Goal: Task Accomplishment & Management: Manage account settings

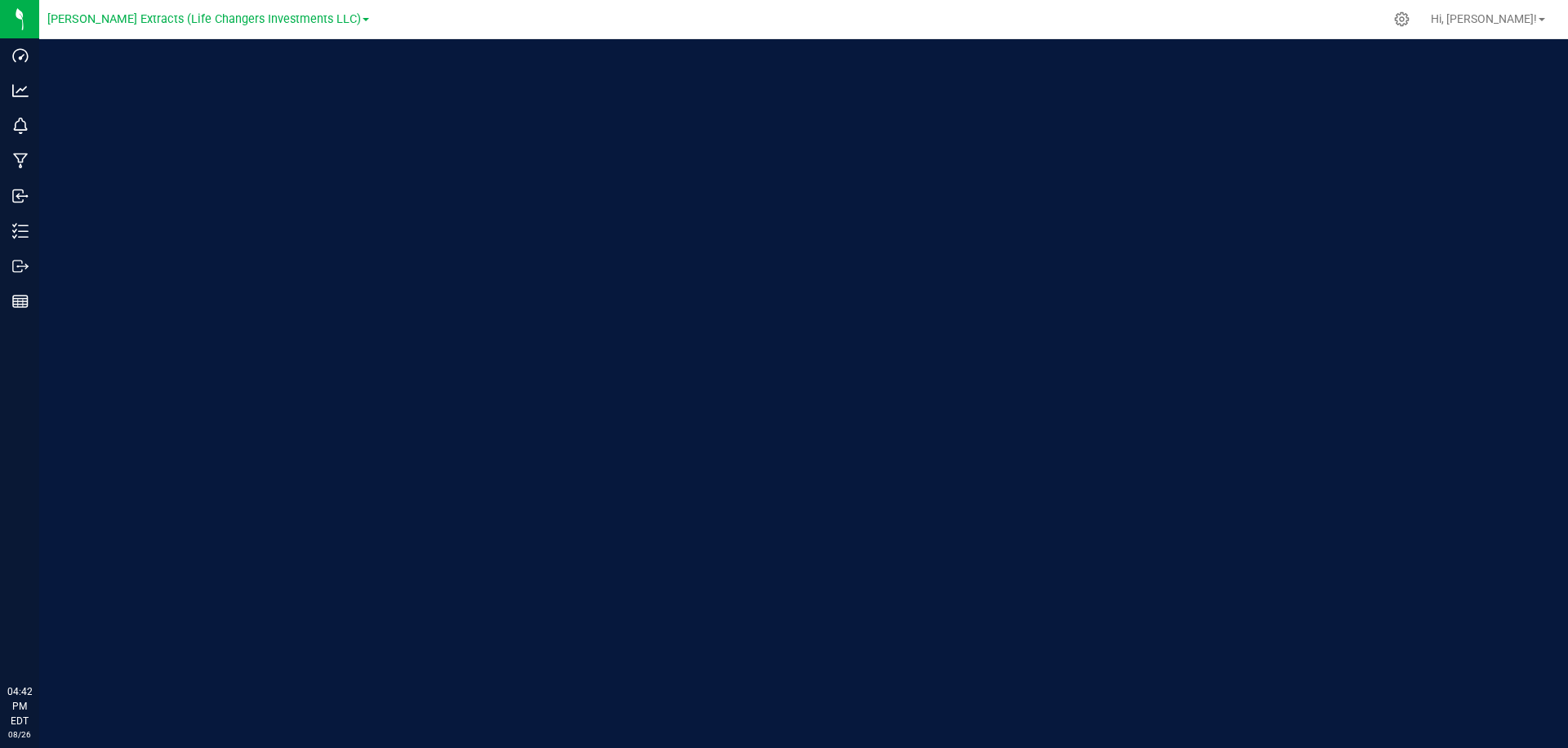
click at [1209, 15] on div at bounding box center [879, 19] width 1008 height 32
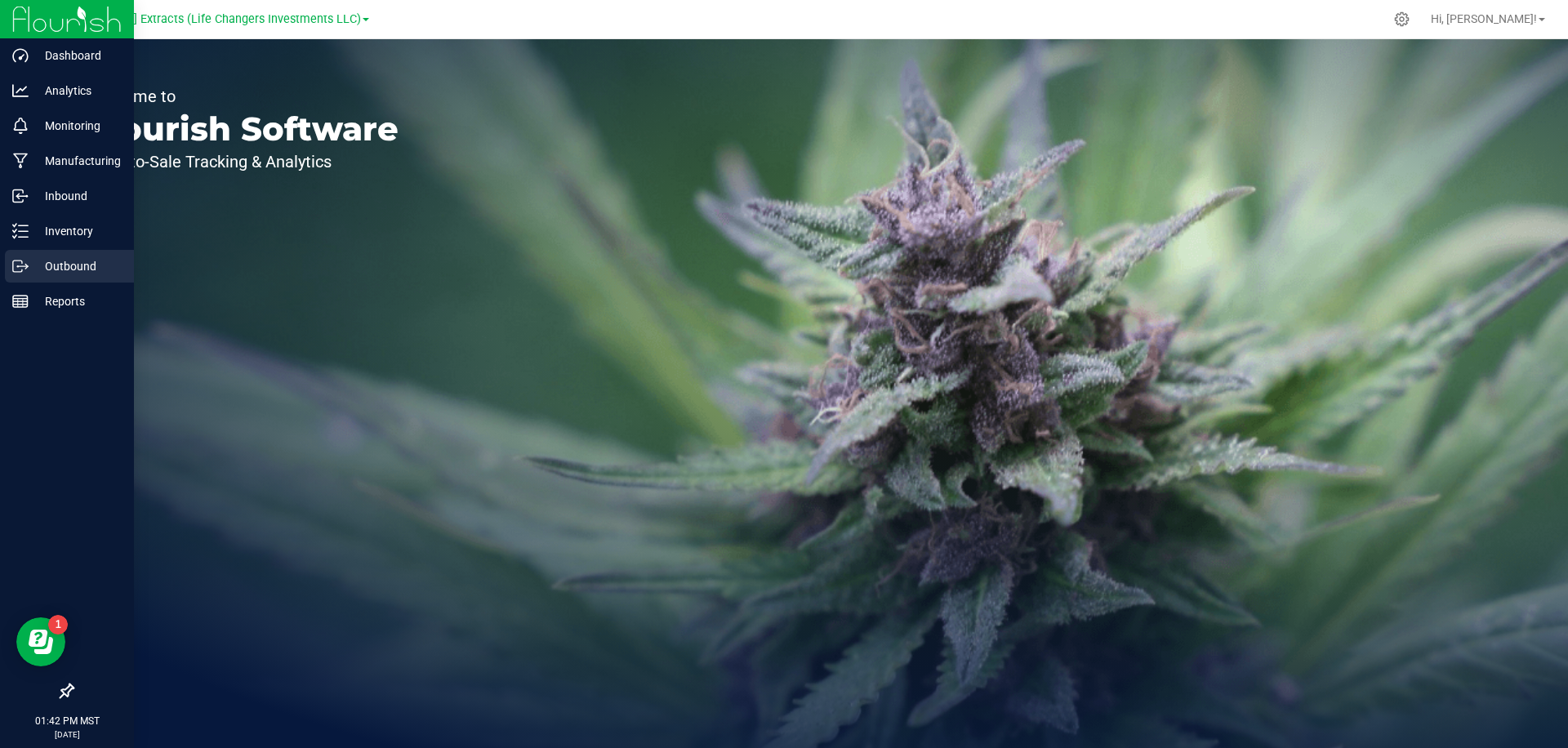
click at [47, 274] on p "Outbound" at bounding box center [77, 266] width 98 height 19
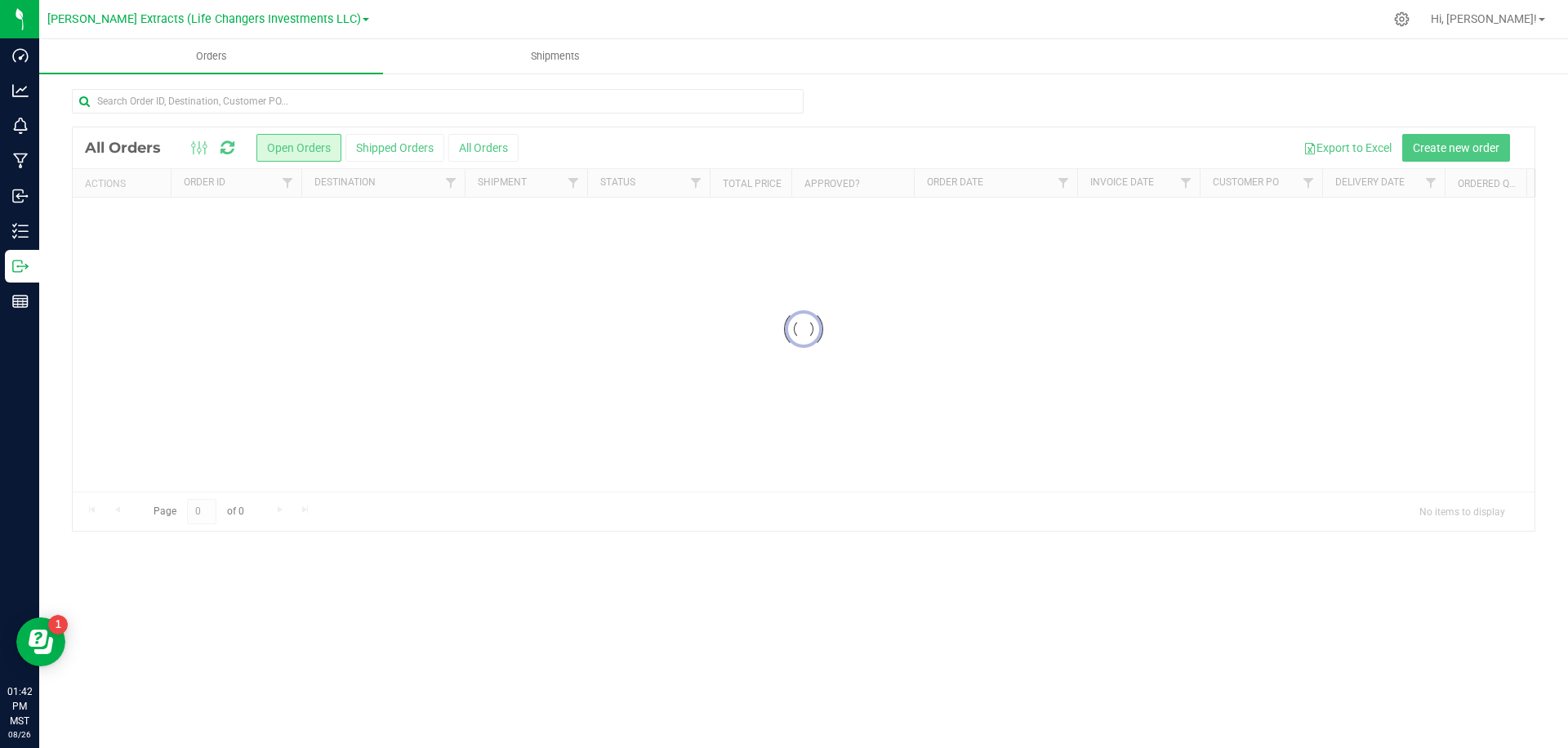
click at [495, 11] on div at bounding box center [879, 19] width 1008 height 32
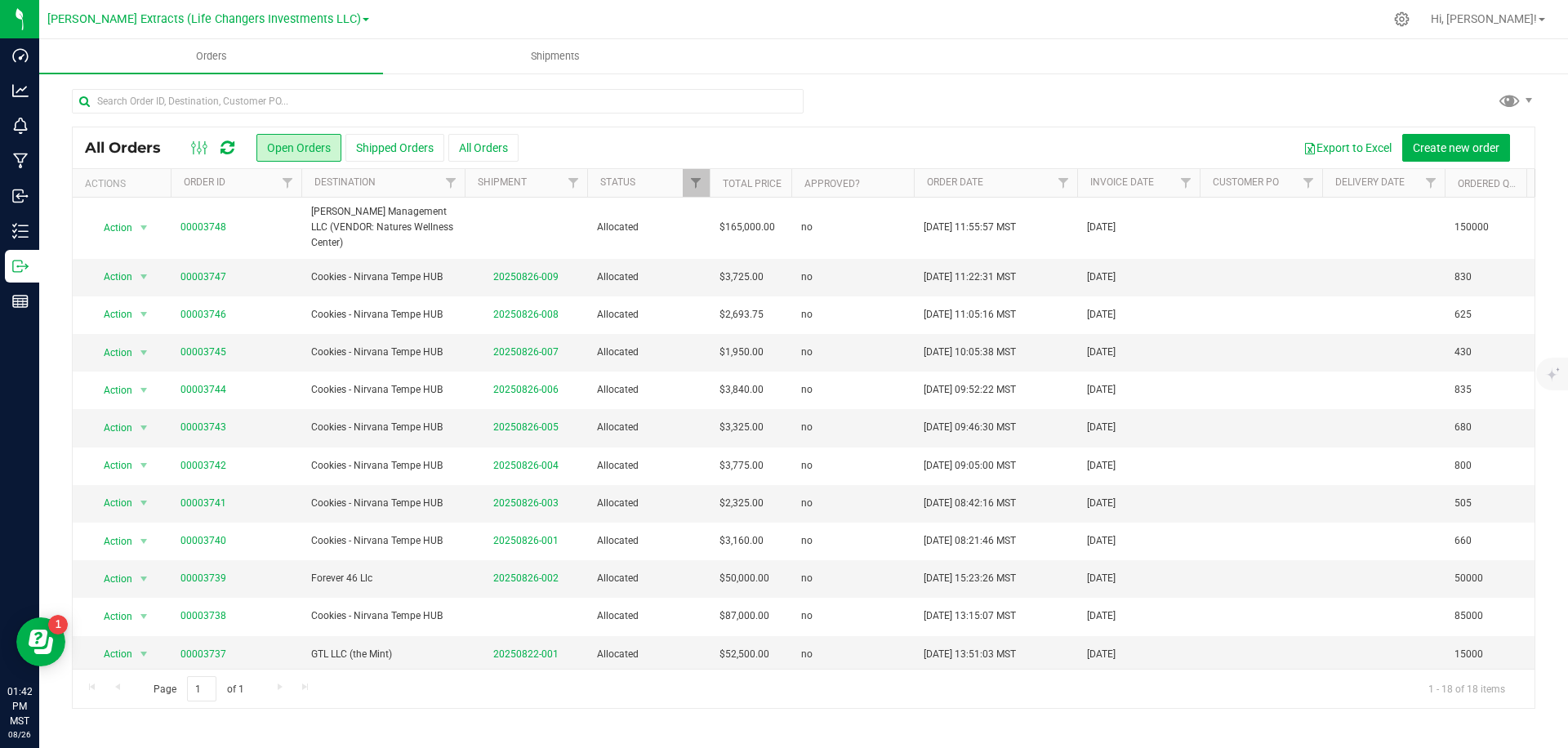
click at [832, 96] on div at bounding box center [803, 108] width 1464 height 38
click at [1037, 106] on div at bounding box center [803, 108] width 1464 height 38
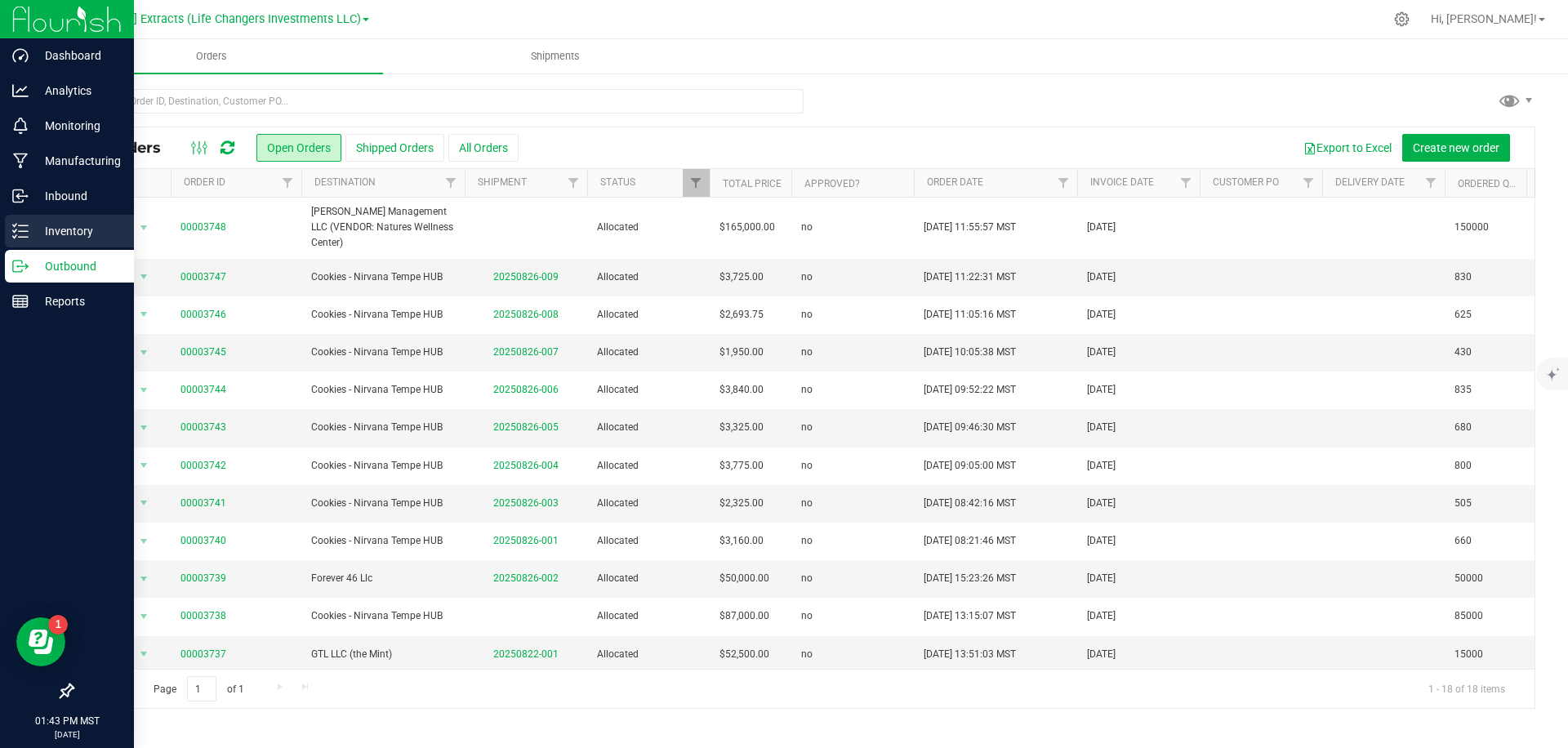
click at [103, 228] on p "Inventory" at bounding box center [77, 231] width 98 height 19
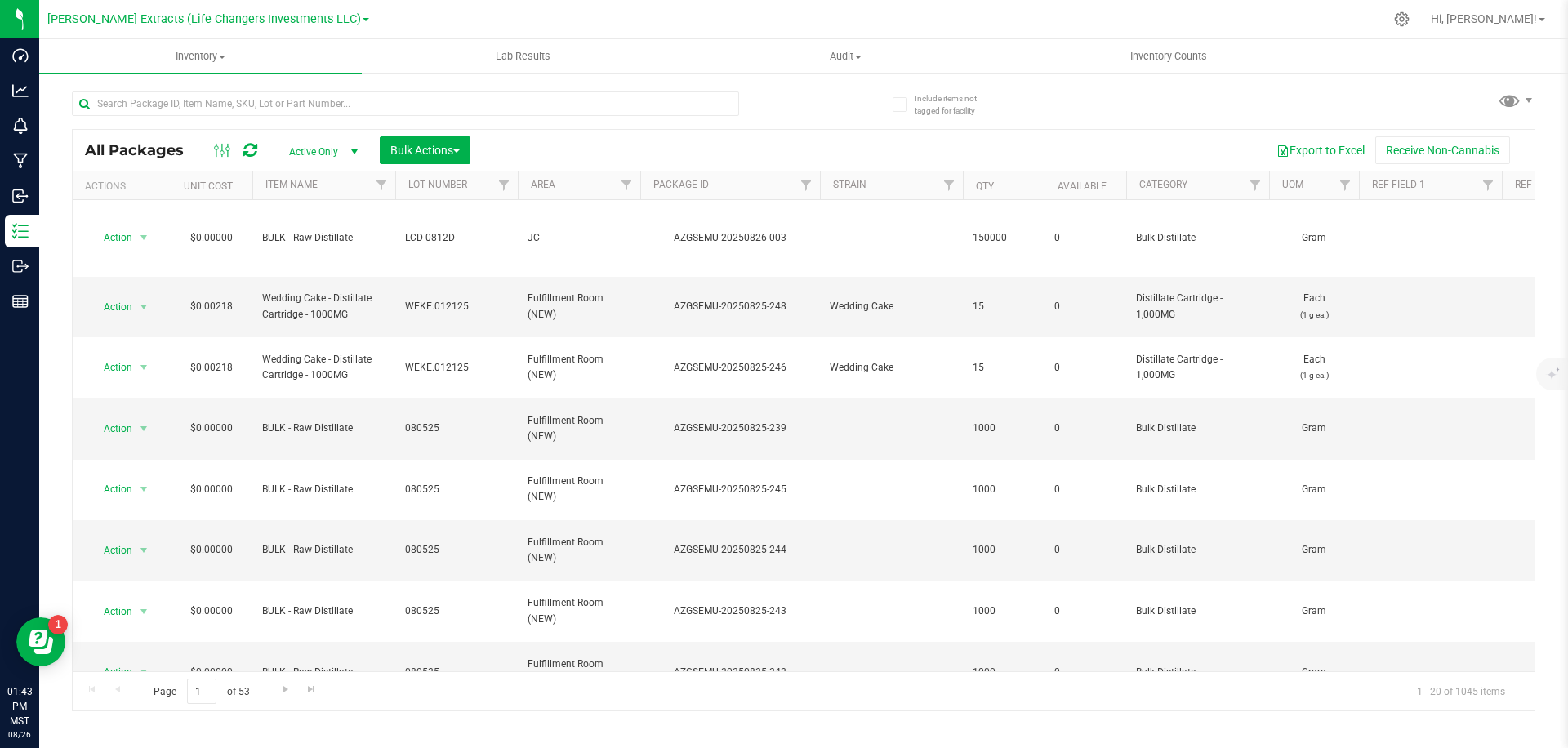
click at [754, 155] on div "Export to Excel Receive Non-Cannabis" at bounding box center [1002, 150] width 1040 height 28
click at [880, 96] on div "Include items not tagged for facility" at bounding box center [938, 98] width 116 height 44
click at [838, 130] on div "All Packages Active Only Active Only Lab Samples Locked All Bulk Actions Add to…" at bounding box center [803, 150] width 1462 height 41
click at [624, 184] on span "Filter" at bounding box center [627, 186] width 13 height 13
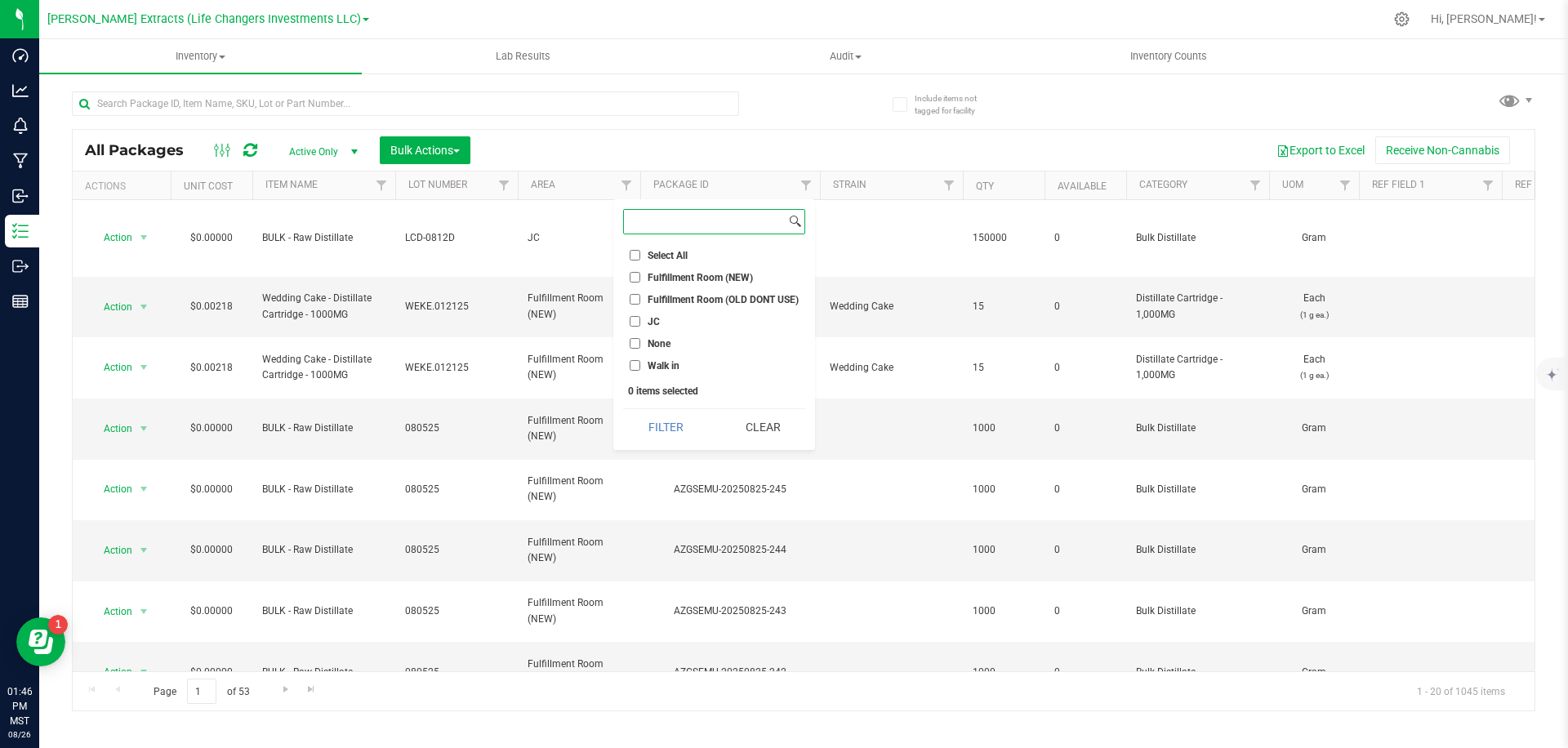
click at [679, 225] on input at bounding box center [705, 221] width 161 height 23
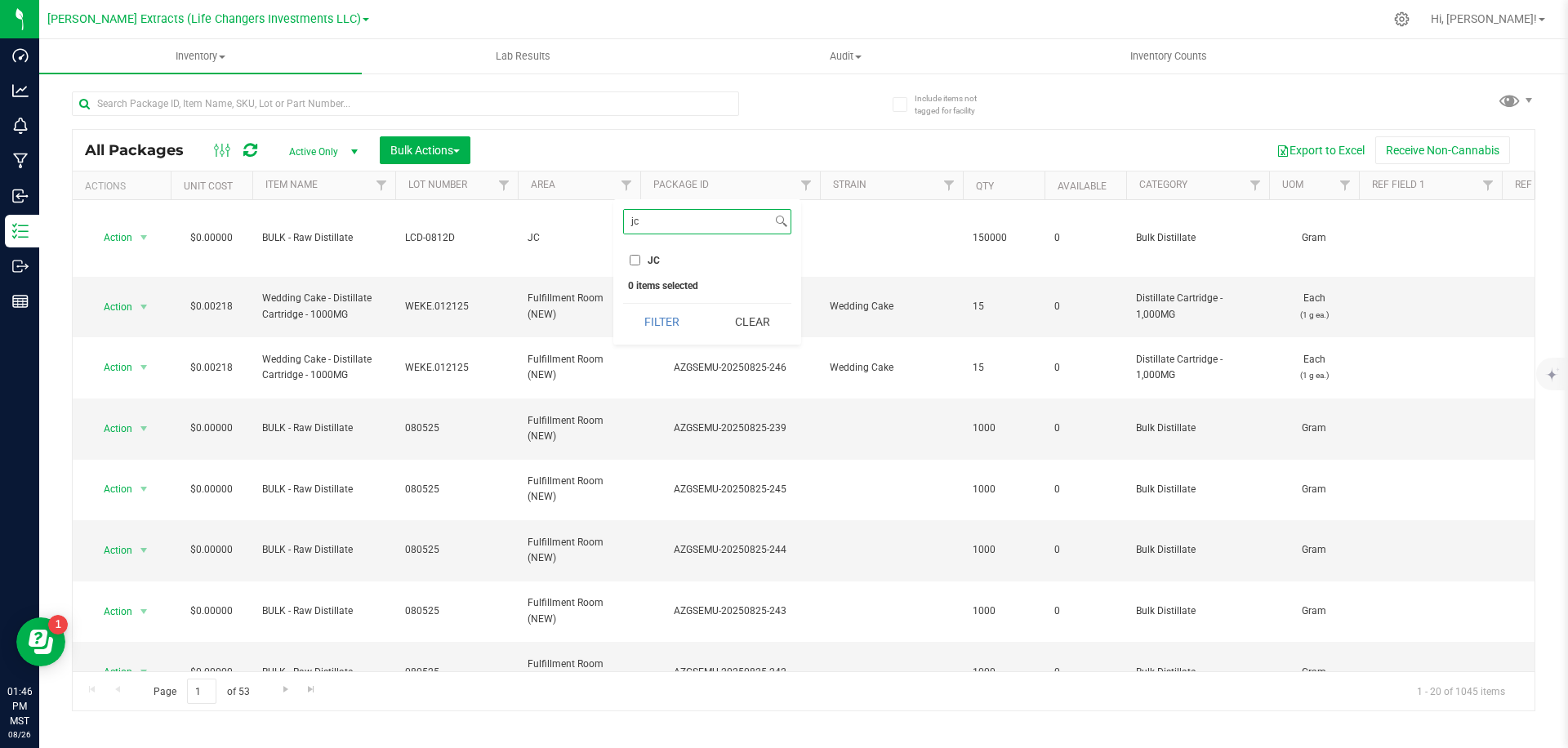
type input "jc"
click at [635, 261] on input "JC" at bounding box center [634, 260] width 11 height 11
checkbox input "true"
click at [690, 317] on button "Filter" at bounding box center [663, 321] width 79 height 36
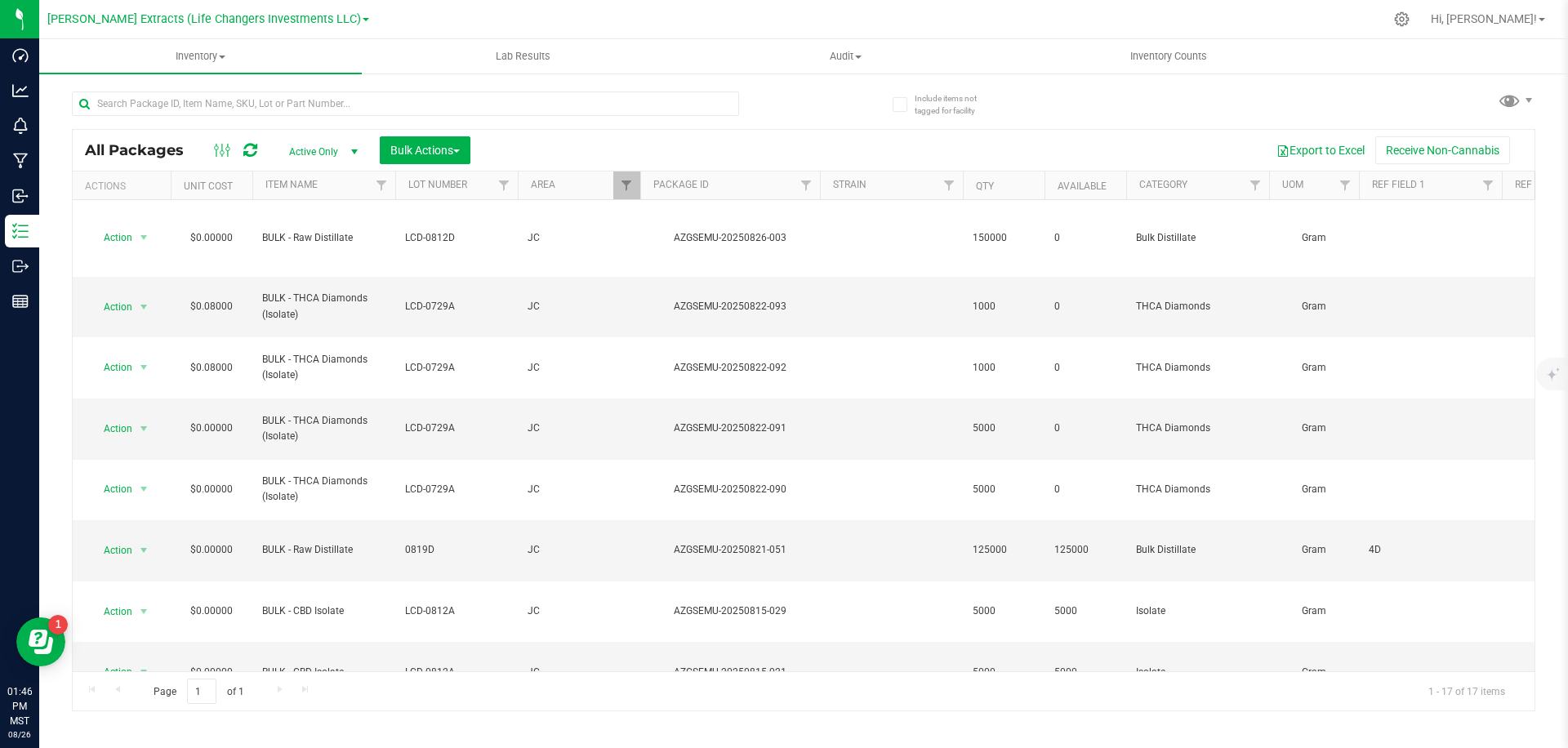
click at [817, 120] on div "All Packages Active Only Active Only Lab Samples Locked All Bulk Actions Add to…" at bounding box center [803, 394] width 1464 height 635
click at [782, 144] on div "Export to Excel Receive Non-Cannabis" at bounding box center [1002, 150] width 1040 height 28
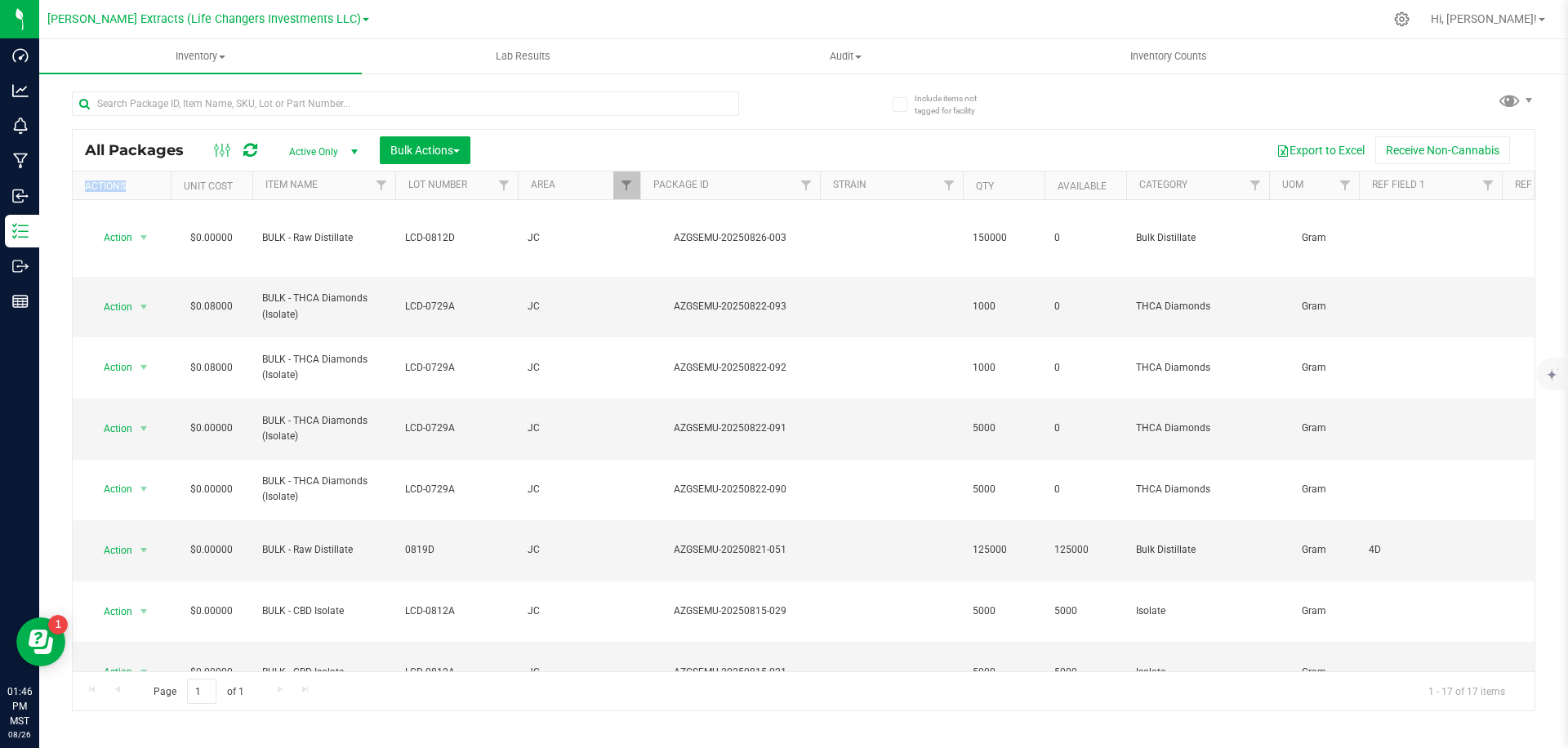
click at [782, 144] on div "Export to Excel Receive Non-Cannabis" at bounding box center [1002, 150] width 1040 height 28
click at [788, 102] on div at bounding box center [437, 103] width 731 height 53
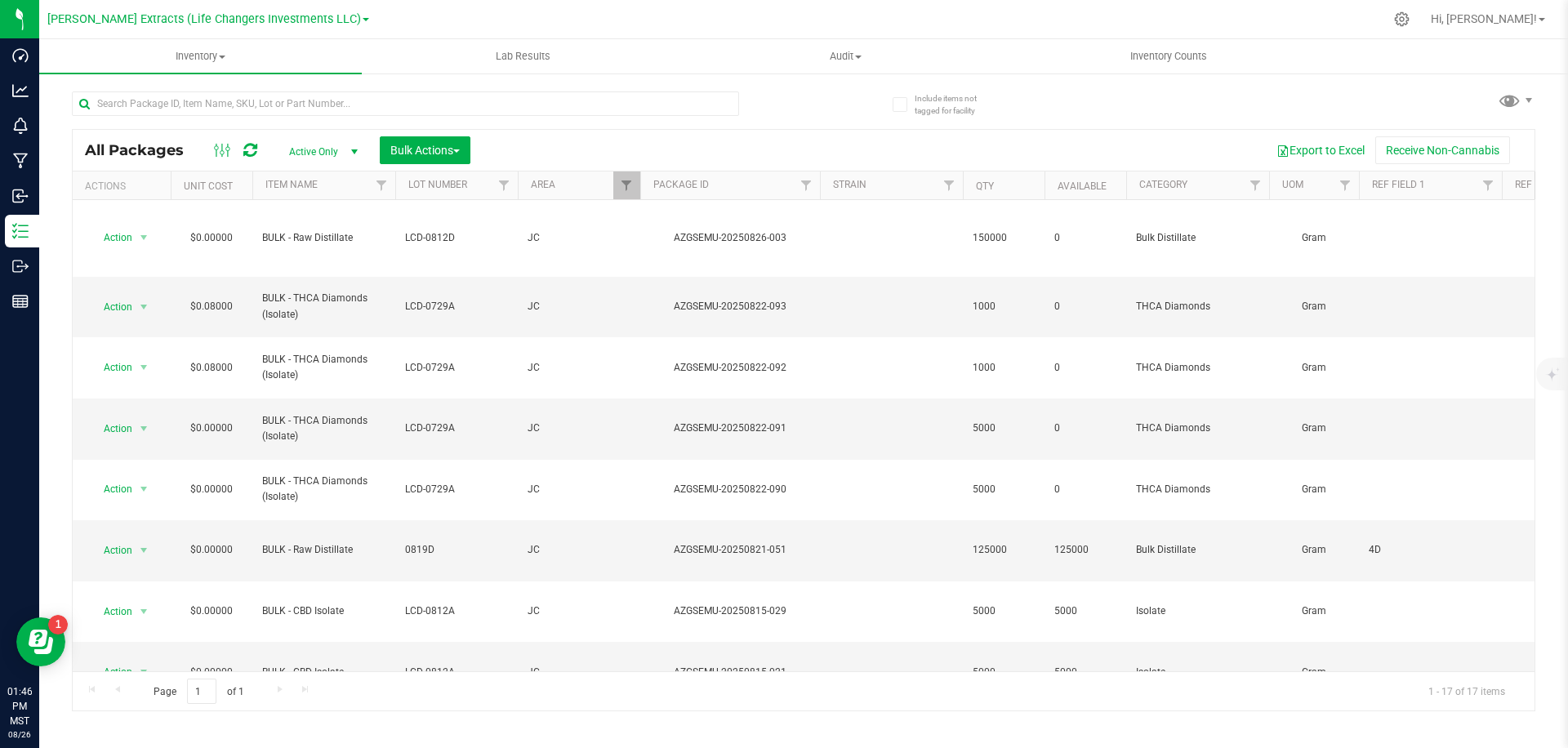
click at [788, 102] on div at bounding box center [437, 103] width 731 height 53
click at [737, 77] on div at bounding box center [437, 103] width 731 height 53
click at [425, 18] on div at bounding box center [879, 19] width 1008 height 32
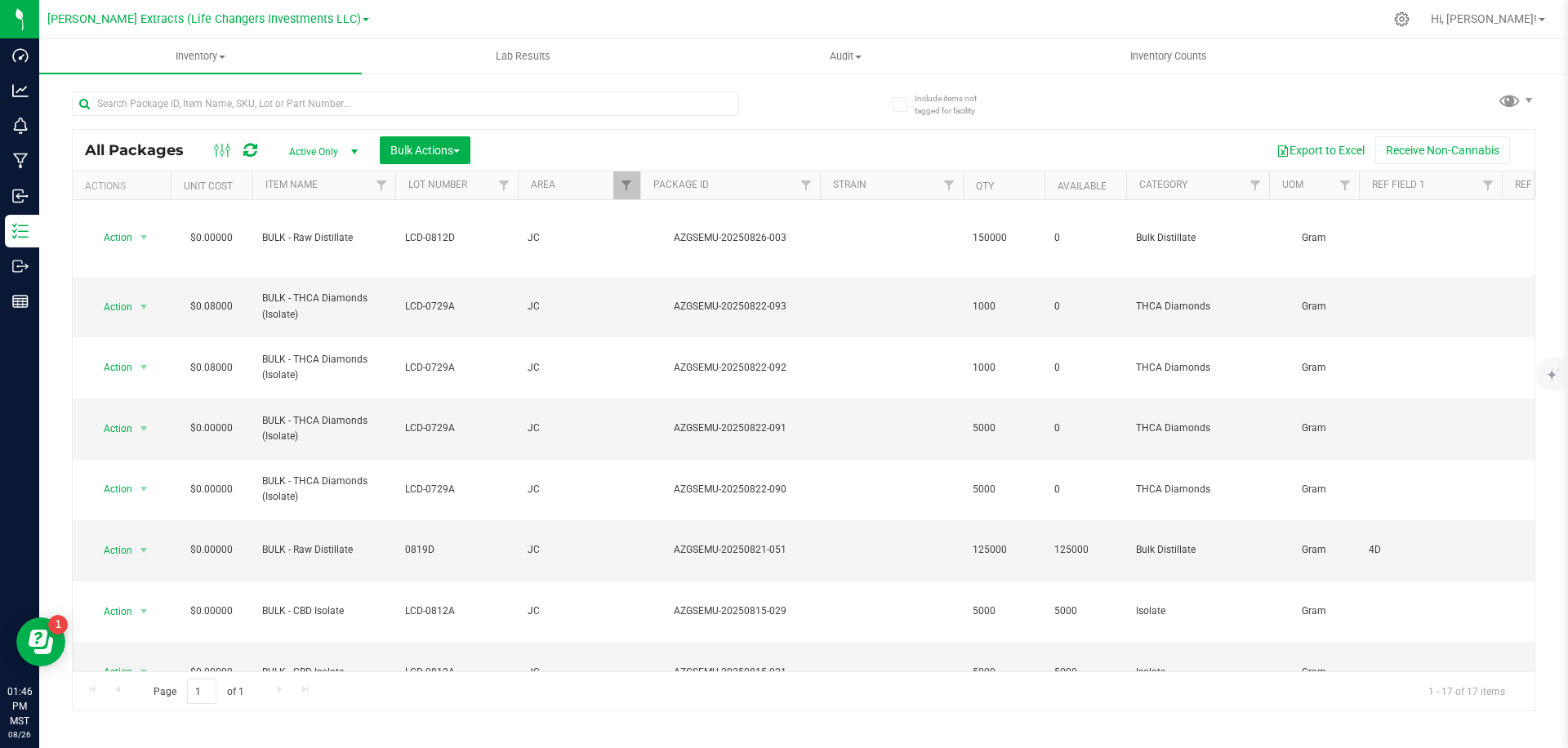
click at [43, 17] on nav "[PERSON_NAME] Extracts (Life Changers Investments LLC) Hi, [PERSON_NAME]!" at bounding box center [803, 19] width 1529 height 39
click at [41, 16] on nav "[PERSON_NAME] Extracts (Life Changers Investments LLC) Hi, [PERSON_NAME]!" at bounding box center [803, 19] width 1529 height 39
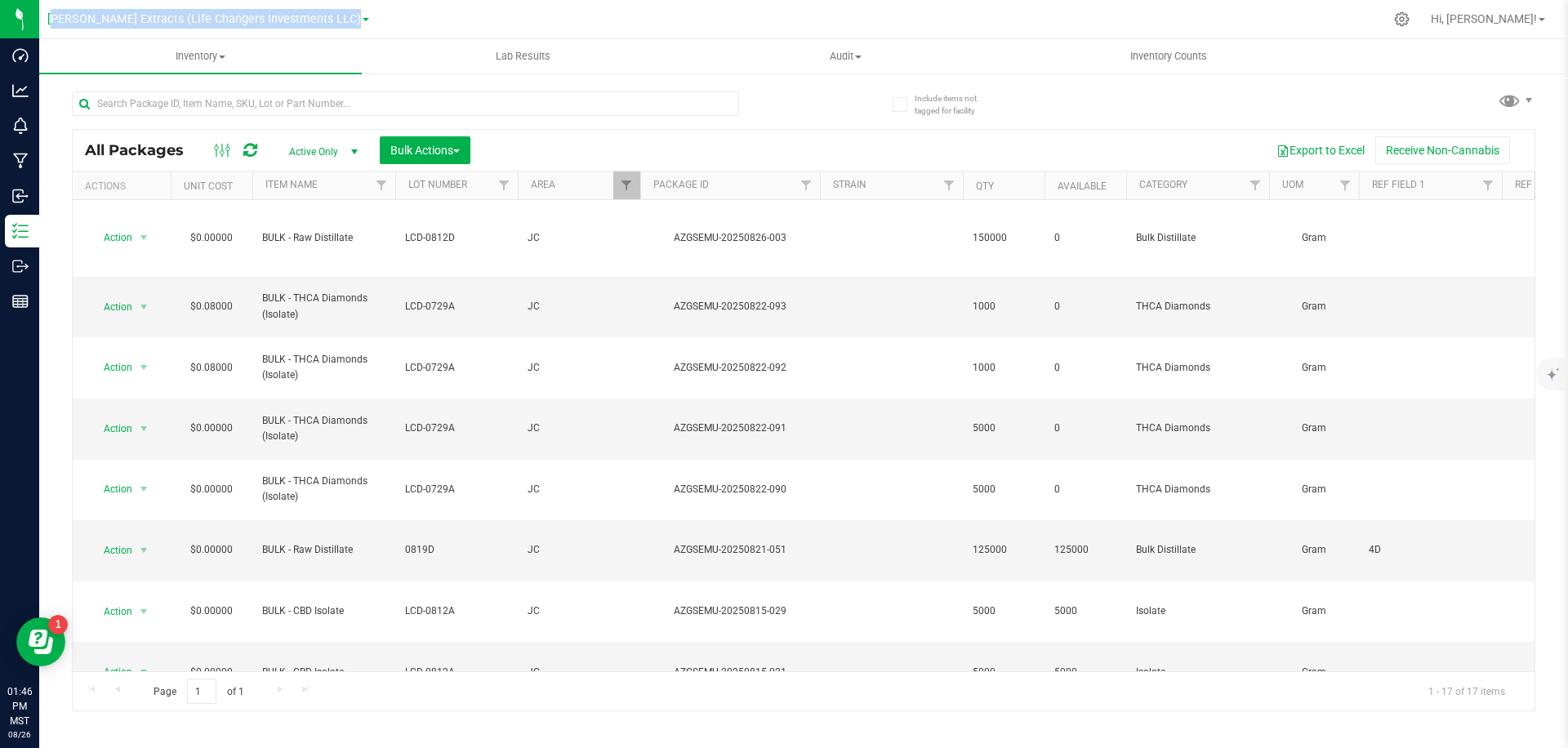
click at [41, 16] on nav "[PERSON_NAME] Extracts (Life Changers Investments LLC) Hi, [PERSON_NAME]!" at bounding box center [803, 19] width 1529 height 39
click at [379, 11] on div at bounding box center [879, 19] width 1008 height 32
click at [766, 142] on div "Export to Excel Receive Non-Cannabis" at bounding box center [1002, 150] width 1040 height 28
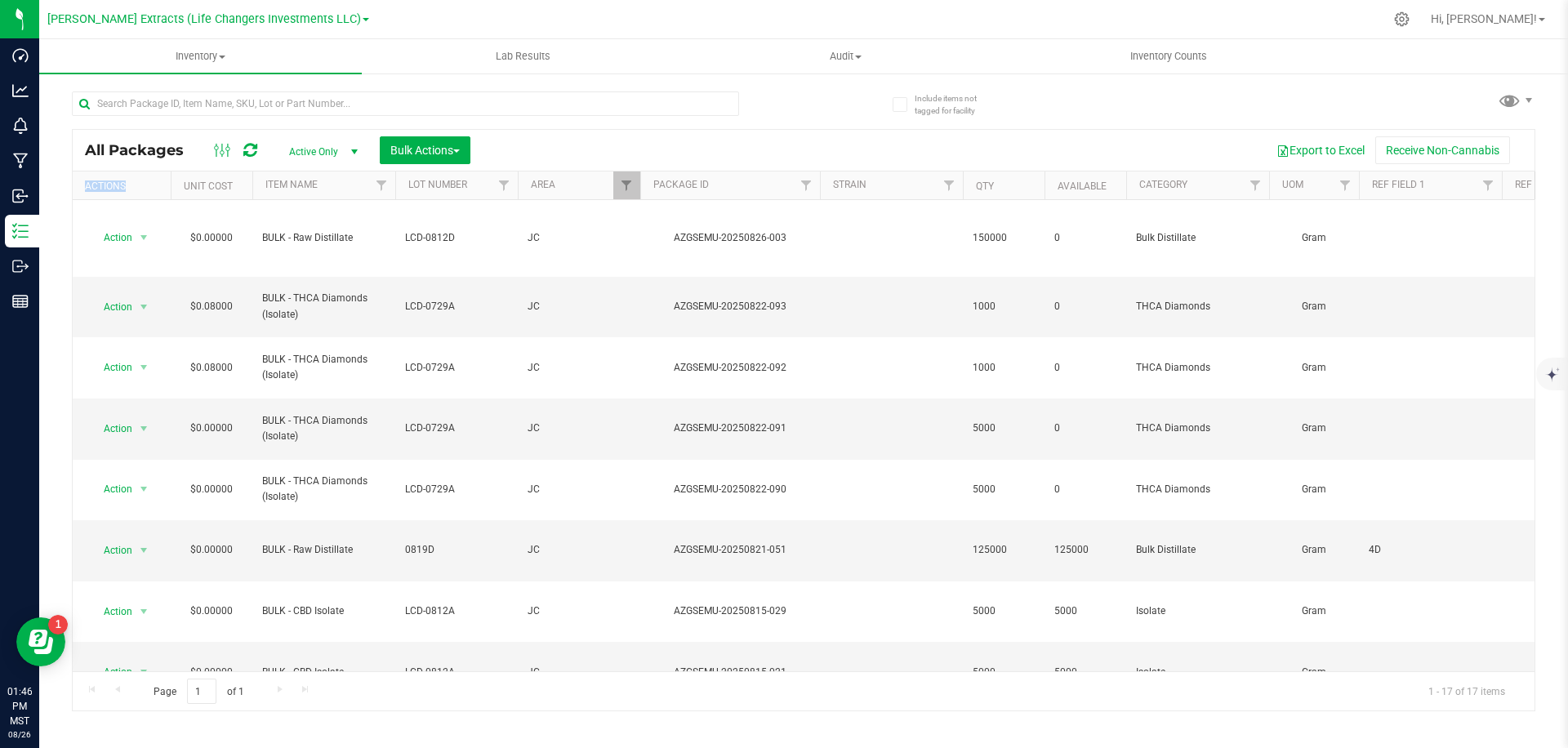
click at [766, 142] on div "Export to Excel Receive Non-Cannabis" at bounding box center [1002, 150] width 1040 height 28
drag, startPoint x: 766, startPoint y: 142, endPoint x: 788, endPoint y: 141, distance: 22.0
click at [766, 142] on div "Export to Excel Receive Non-Cannabis" at bounding box center [1002, 150] width 1040 height 28
click at [808, 95] on div "All Packages Active Only Active Only Lab Samples Locked All Bulk Actions Add to…" at bounding box center [803, 394] width 1464 height 635
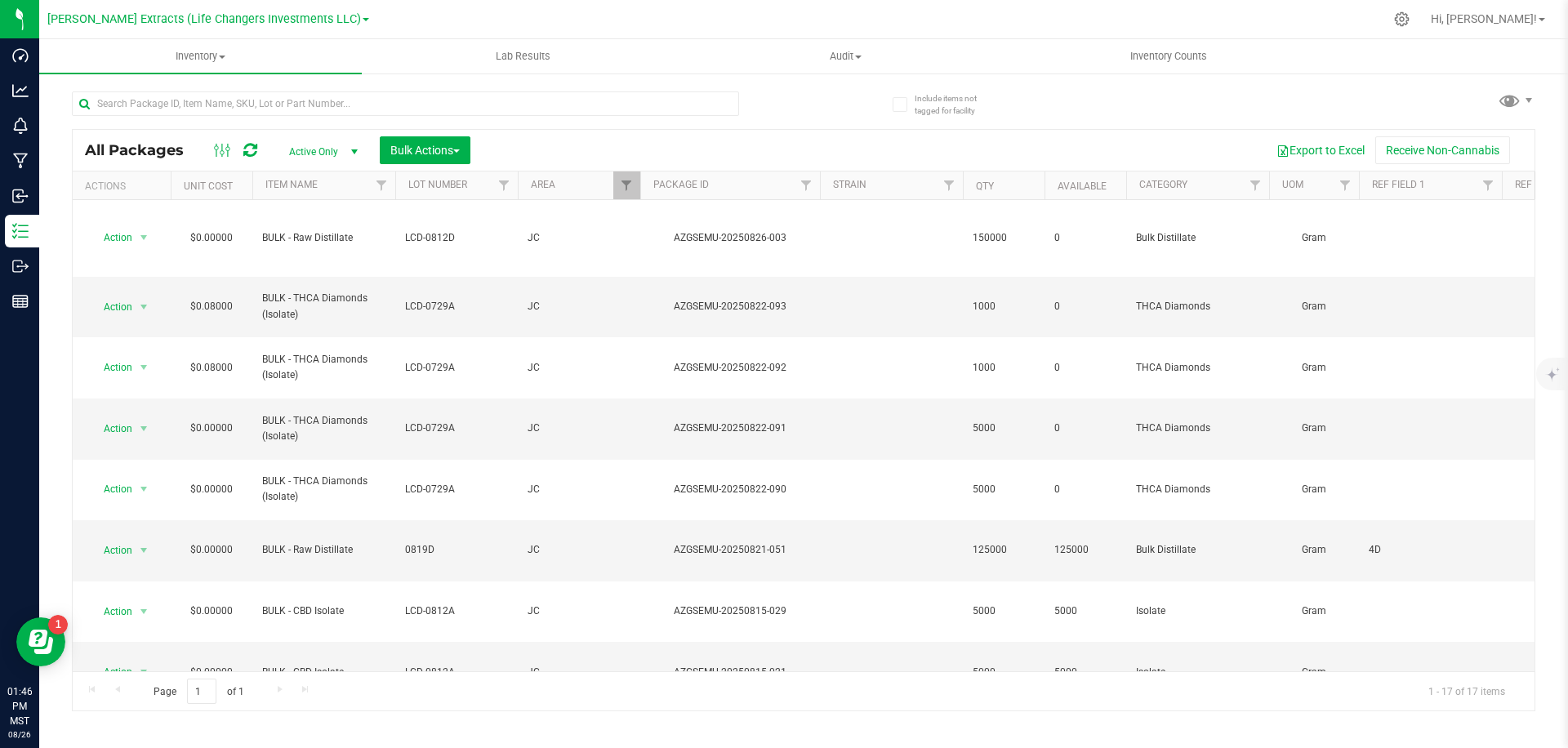
click at [1177, 113] on div "All Packages Active Only Active Only Lab Samples Locked All Bulk Actions Add to…" at bounding box center [803, 394] width 1464 height 635
click at [1178, 113] on div "All Packages Active Only Active Only Lab Samples Locked All Bulk Actions Add to…" at bounding box center [803, 394] width 1464 height 635
drag, startPoint x: 1155, startPoint y: 130, endPoint x: 1257, endPoint y: 140, distance: 102.5
click at [1158, 130] on div "All Packages Active Only Active Only Lab Samples Locked All Bulk Actions Add to…" at bounding box center [803, 150] width 1462 height 41
click at [1297, 155] on button "Export to Excel" at bounding box center [1321, 150] width 109 height 28
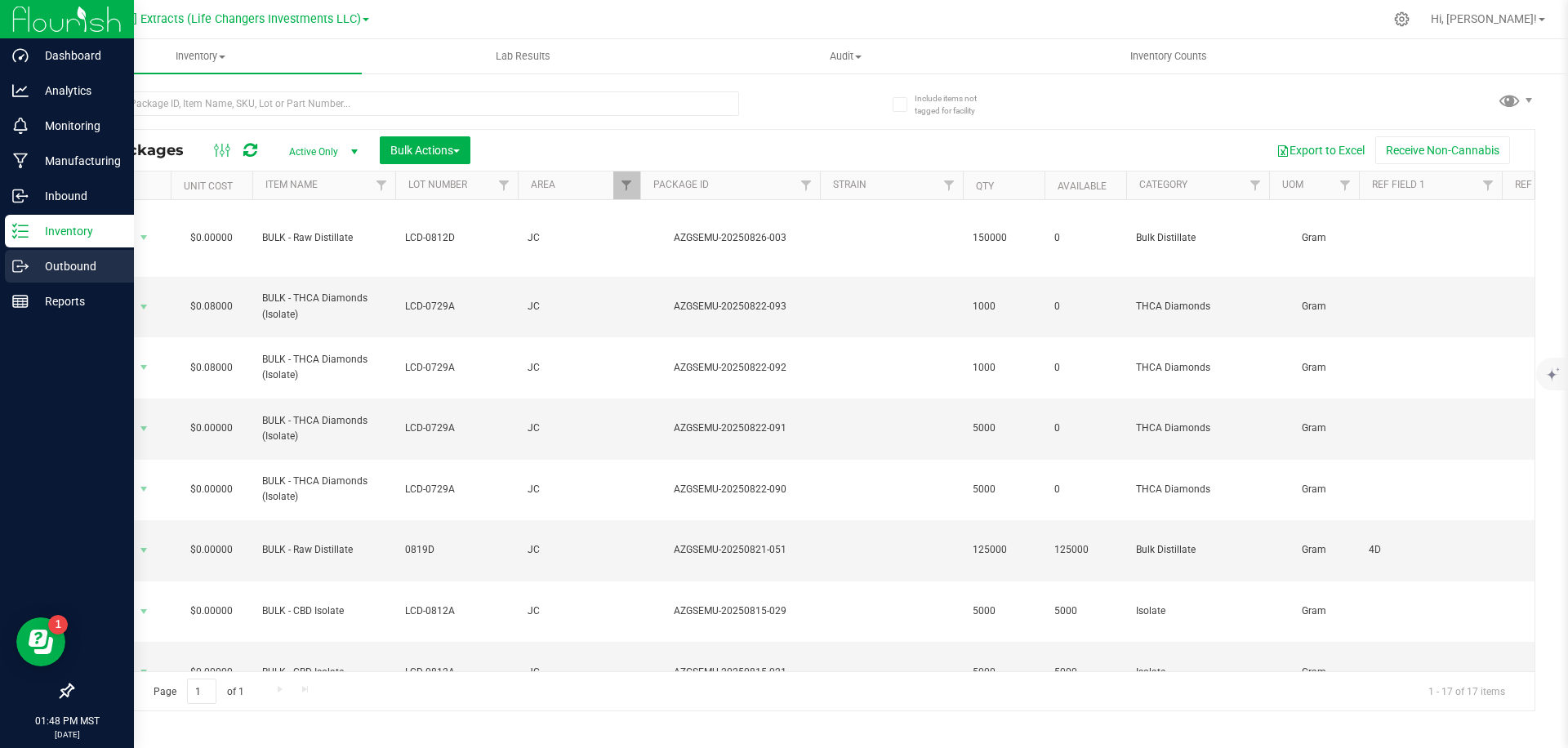
click at [34, 262] on p "Outbound" at bounding box center [77, 266] width 98 height 19
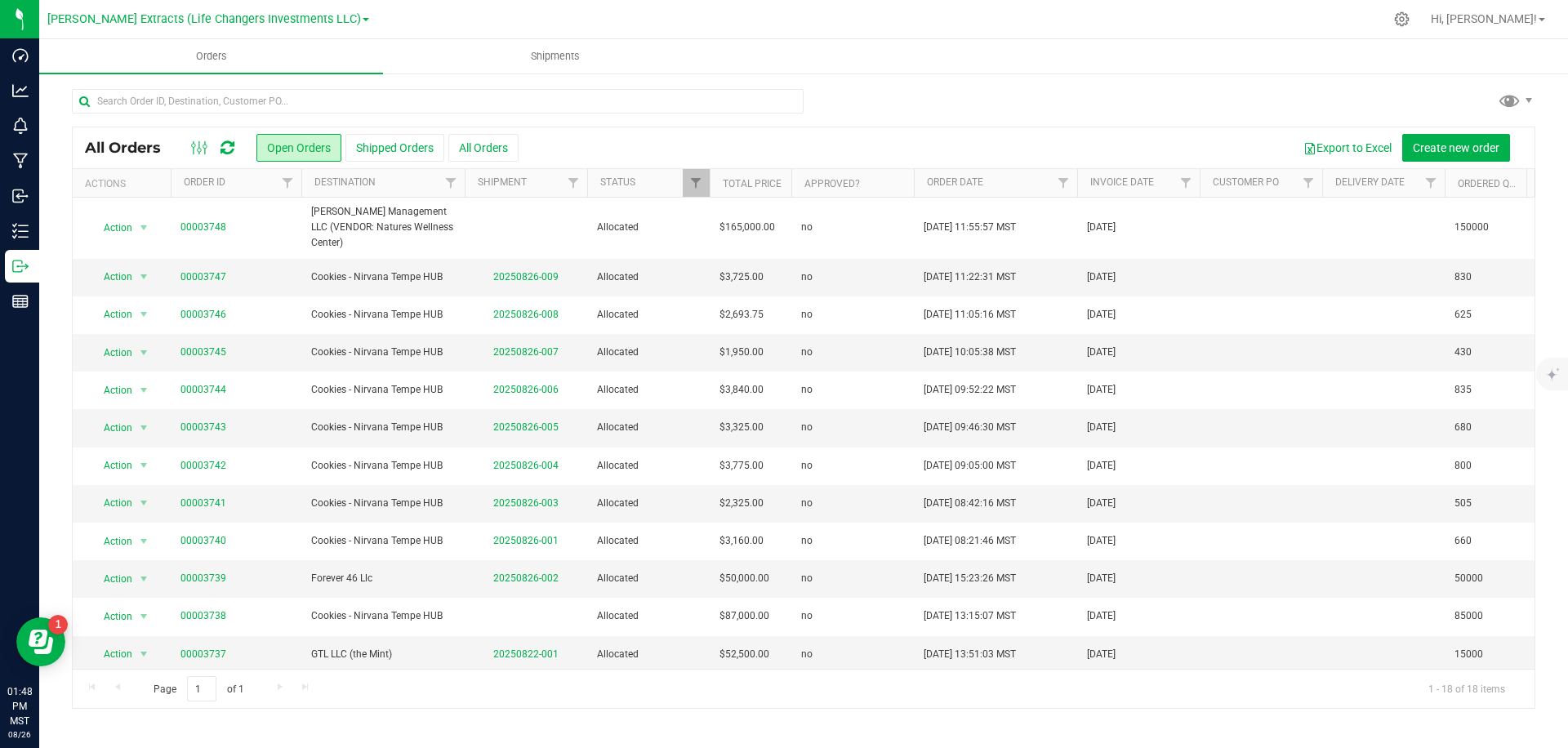
click at [1179, 76] on div "All Orders Open Orders Shipped Orders All Orders Export to Excel Create new ord…" at bounding box center [803, 399] width 1529 height 654
click at [202, 574] on link "00003739" at bounding box center [203, 578] width 46 height 16
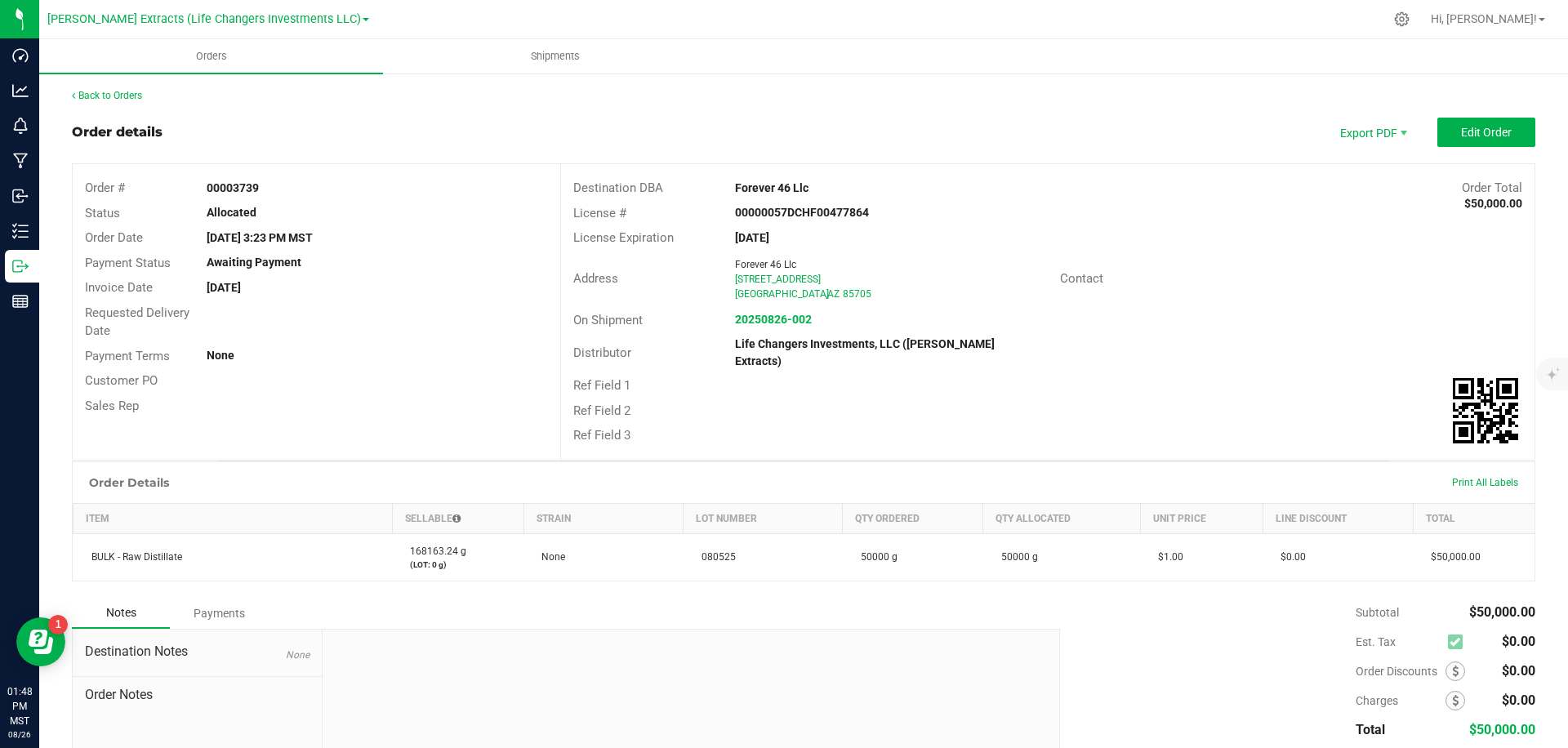
click at [632, 343] on div "Distributor" at bounding box center [642, 353] width 162 height 18
click at [654, 274] on div "Address" at bounding box center [644, 278] width 166 height 18
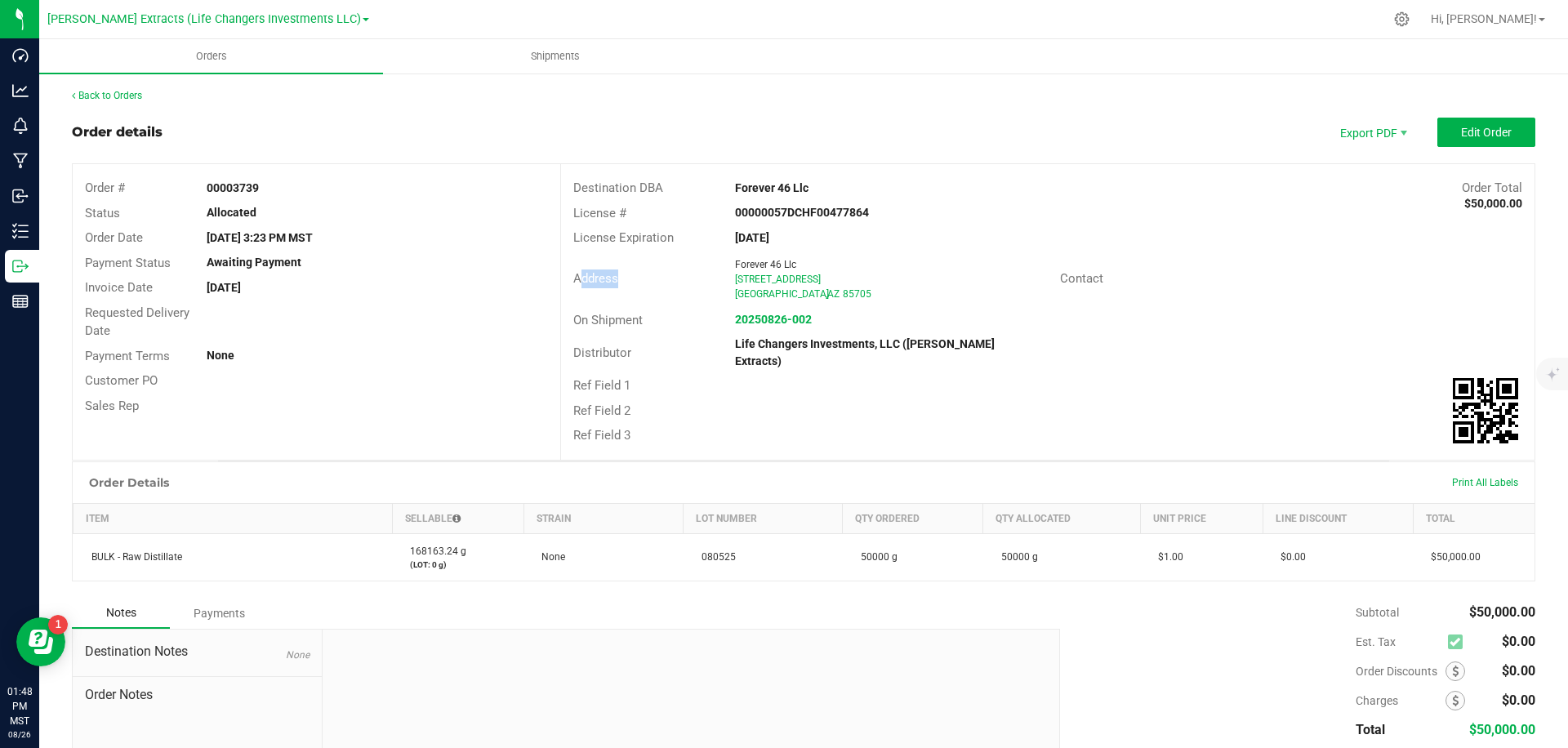
click at [654, 274] on div "Address" at bounding box center [644, 278] width 166 height 18
click at [675, 211] on div "License #" at bounding box center [642, 213] width 162 height 18
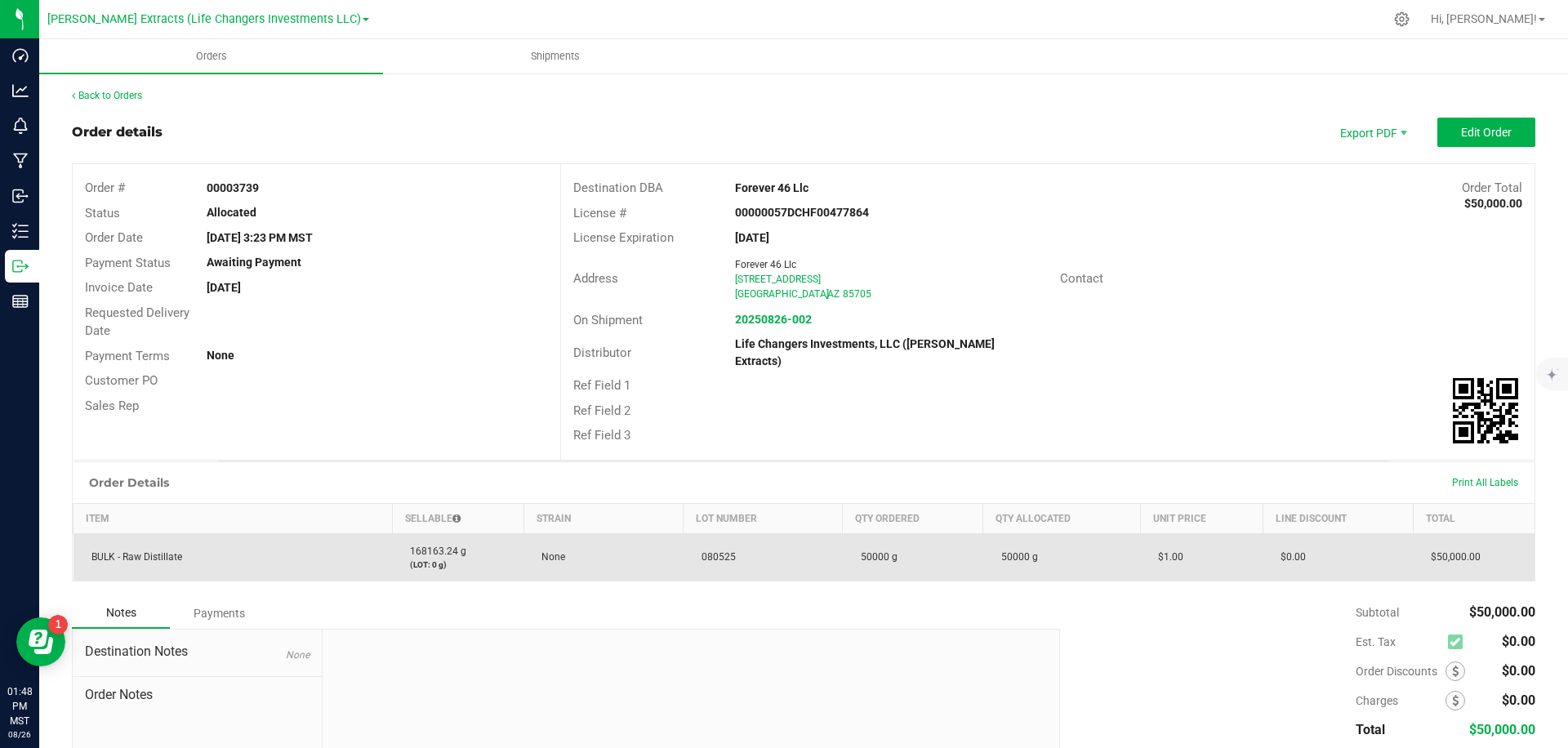
click at [707, 552] on span "080525" at bounding box center [715, 557] width 43 height 12
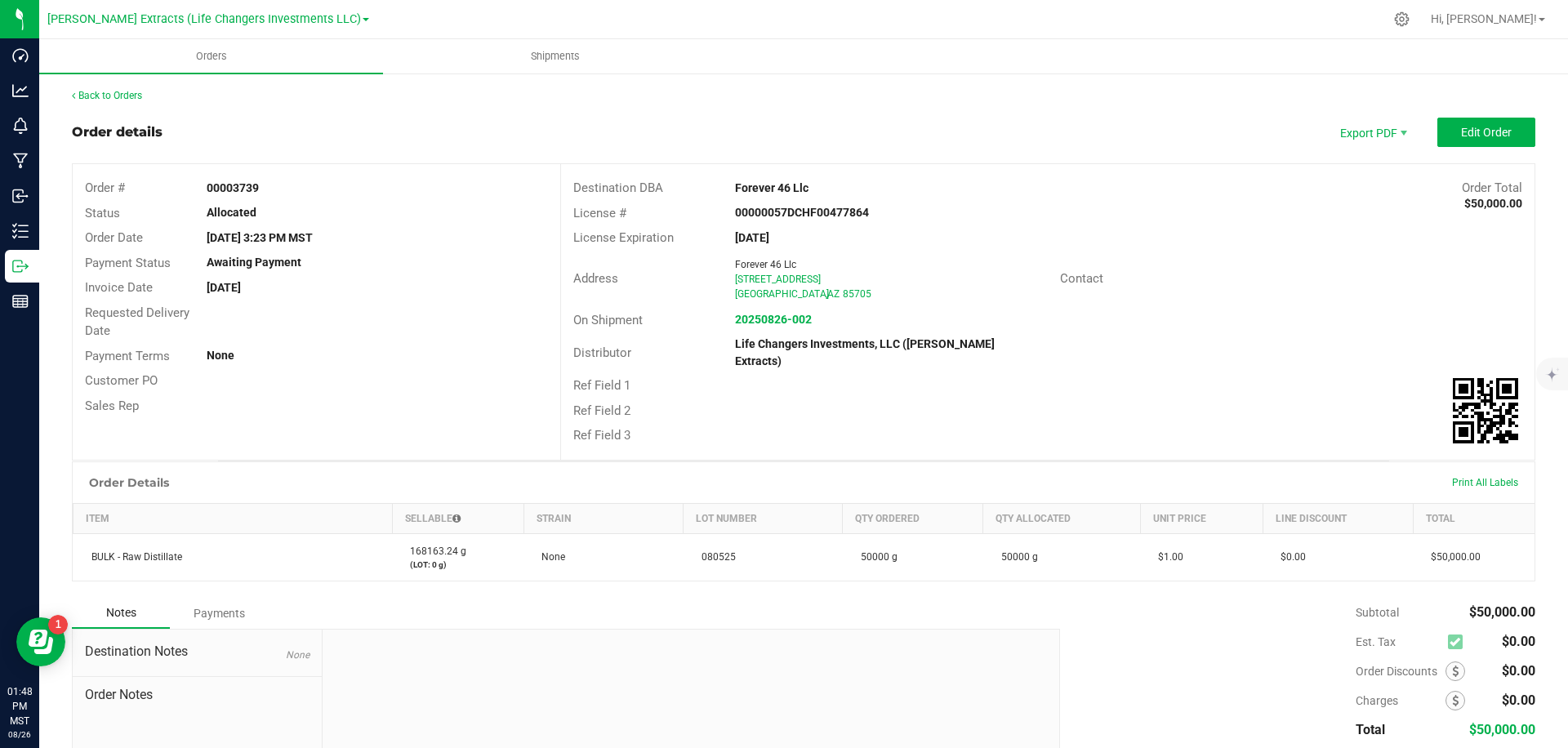
copy span "080525"
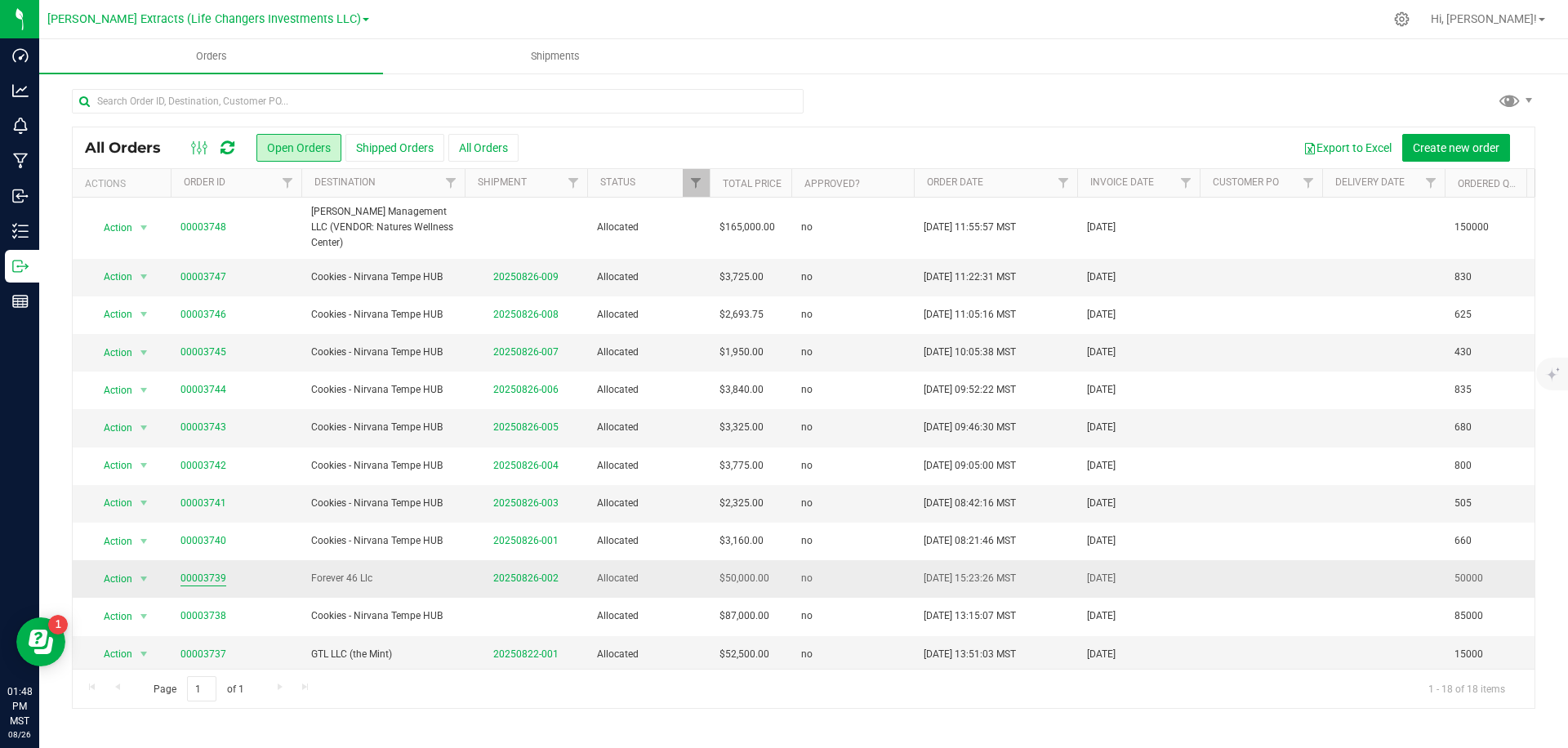
click at [207, 581] on link "00003739" at bounding box center [203, 578] width 46 height 16
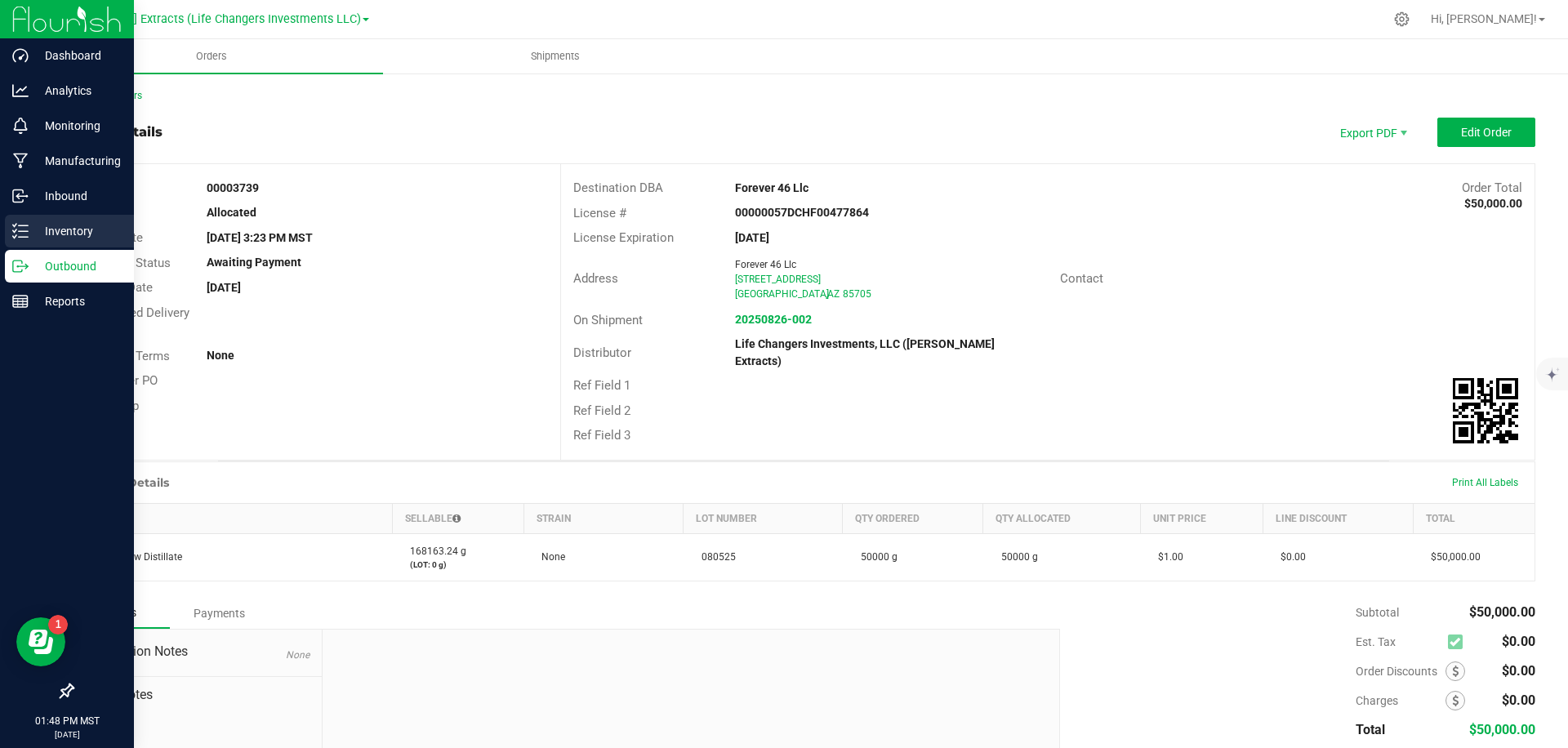
click at [49, 233] on p "Inventory" at bounding box center [77, 231] width 98 height 19
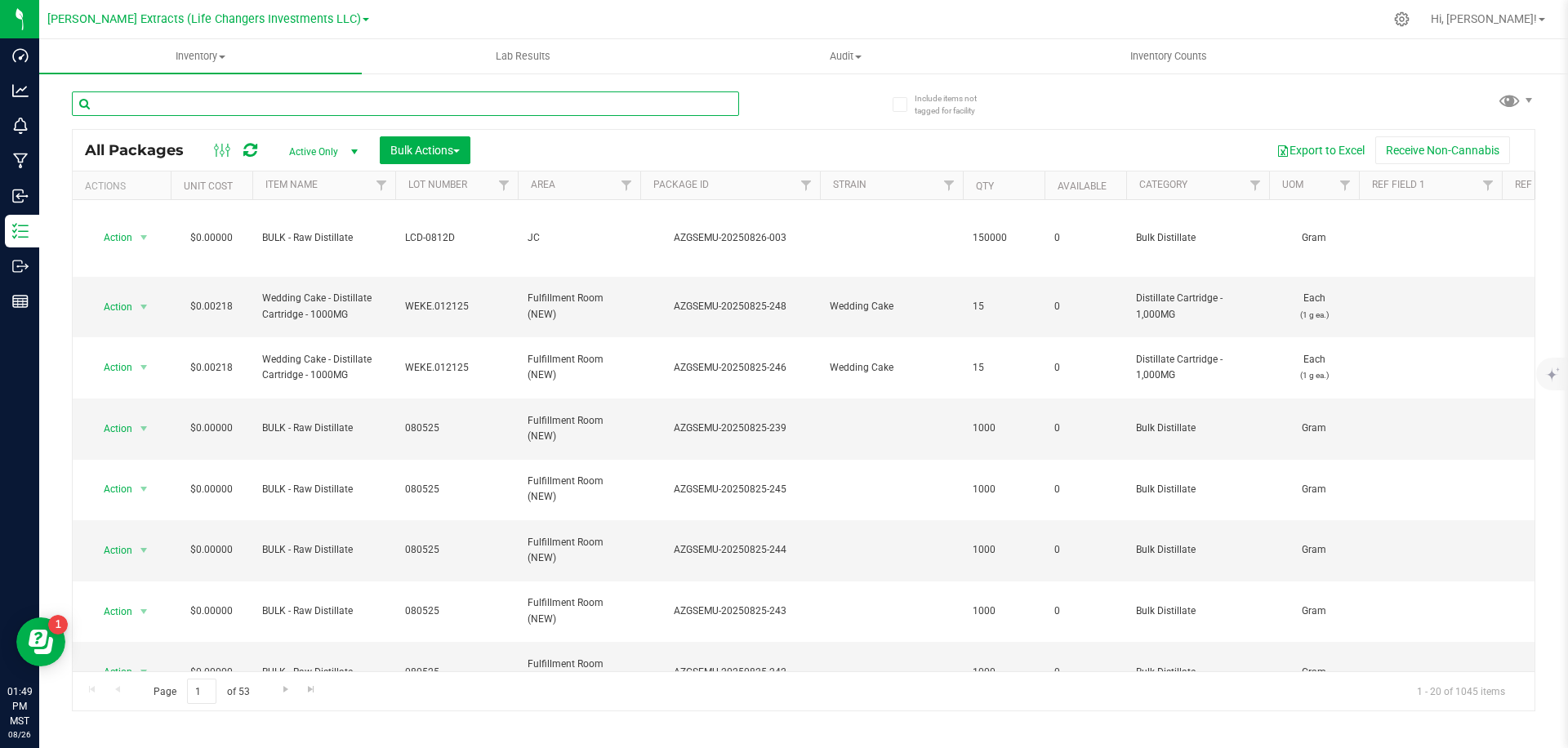
click at [293, 96] on input "text" at bounding box center [405, 103] width 667 height 24
paste input "080525"
type input "080525"
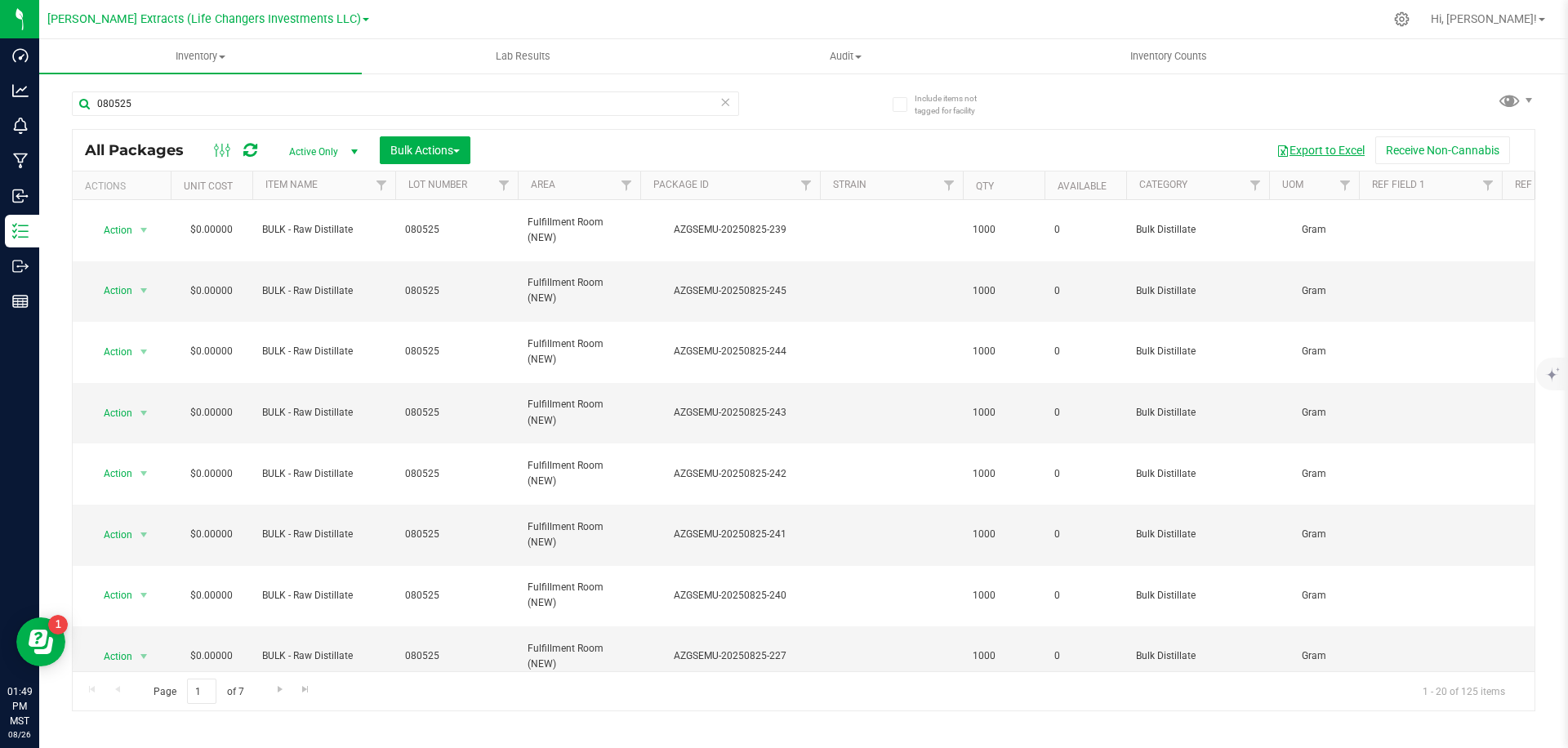
click at [1297, 158] on button "Export to Excel" at bounding box center [1321, 150] width 109 height 28
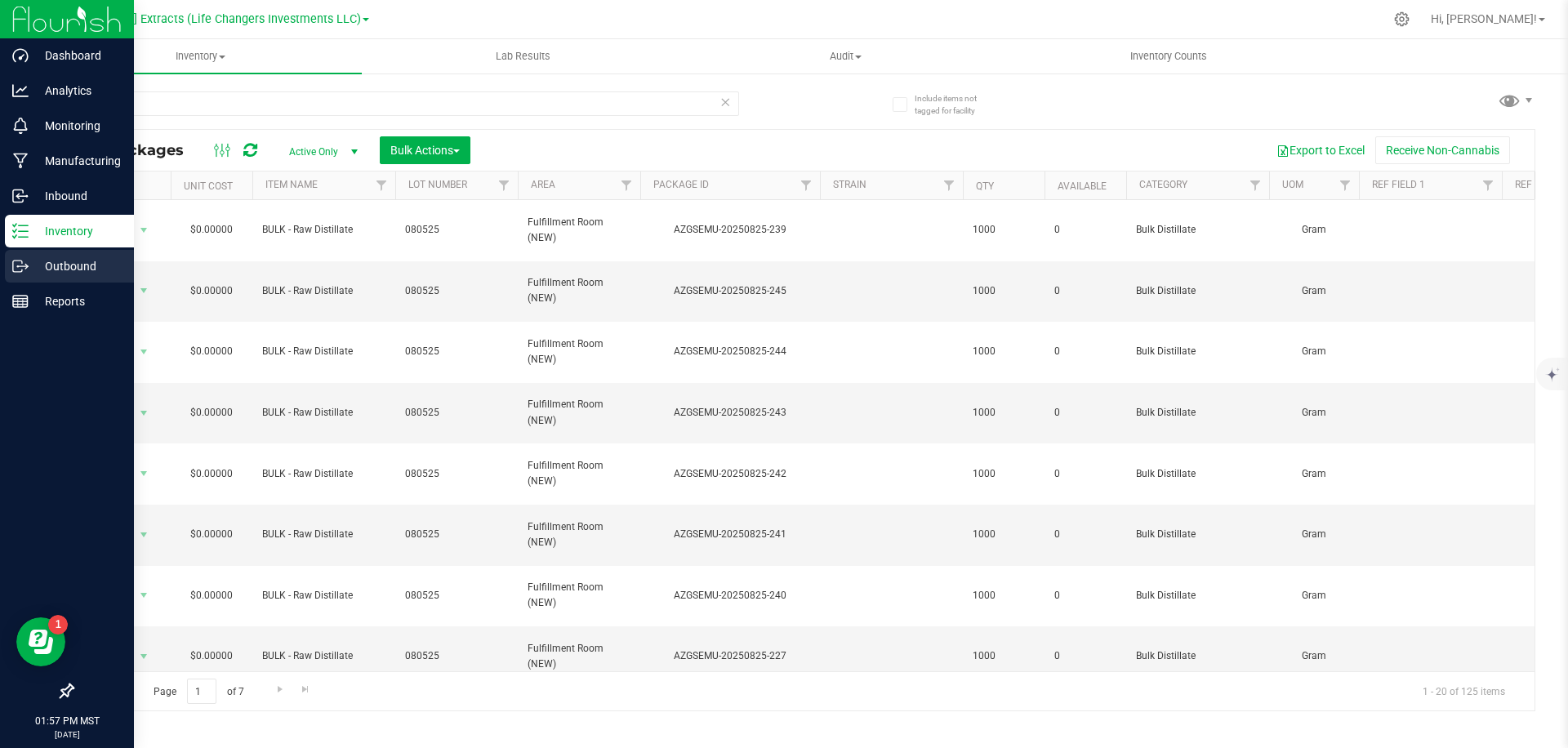
click at [21, 267] on icon at bounding box center [21, 267] width 17 height 17
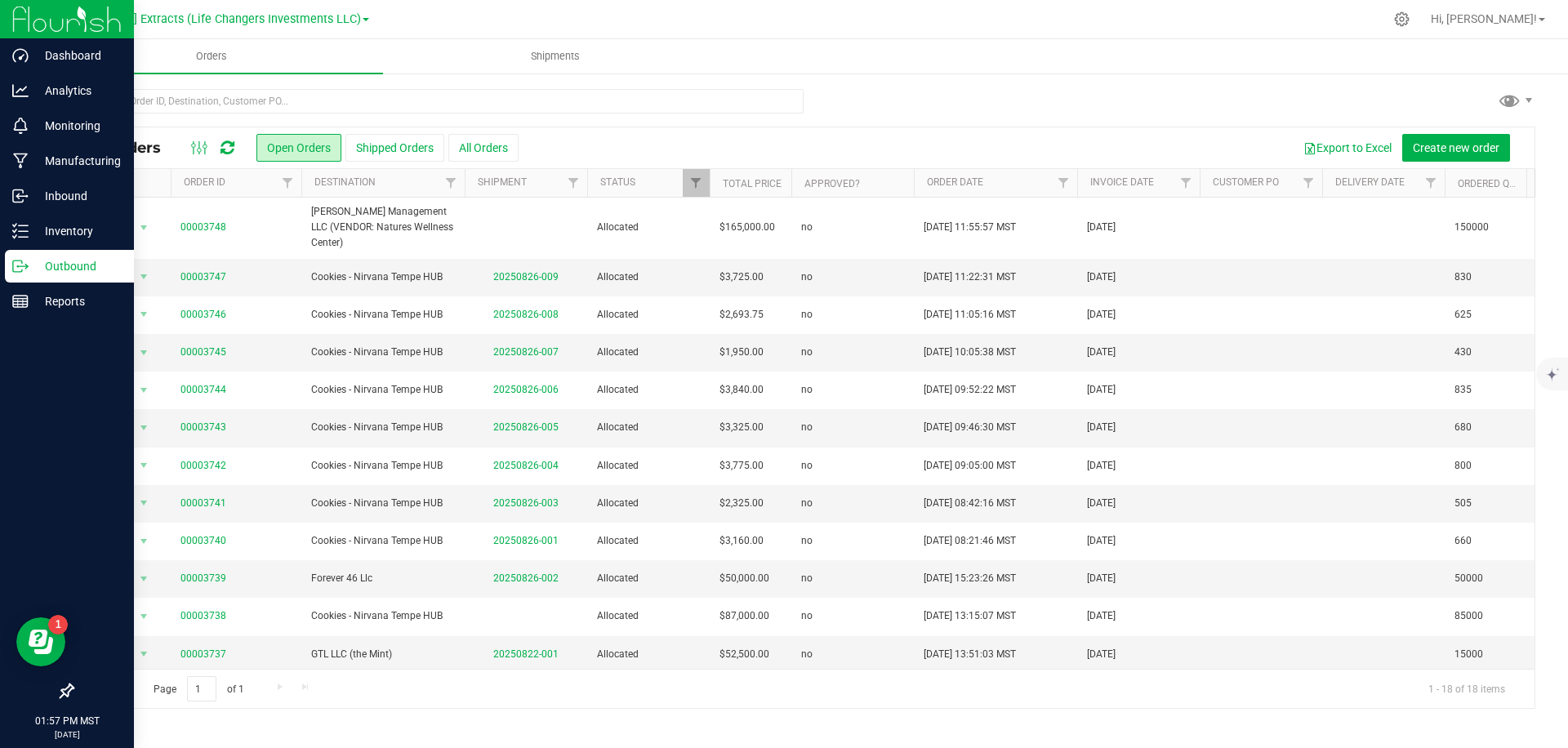
click at [844, 134] on div "Export to Excel Create new order" at bounding box center [1020, 147] width 1004 height 28
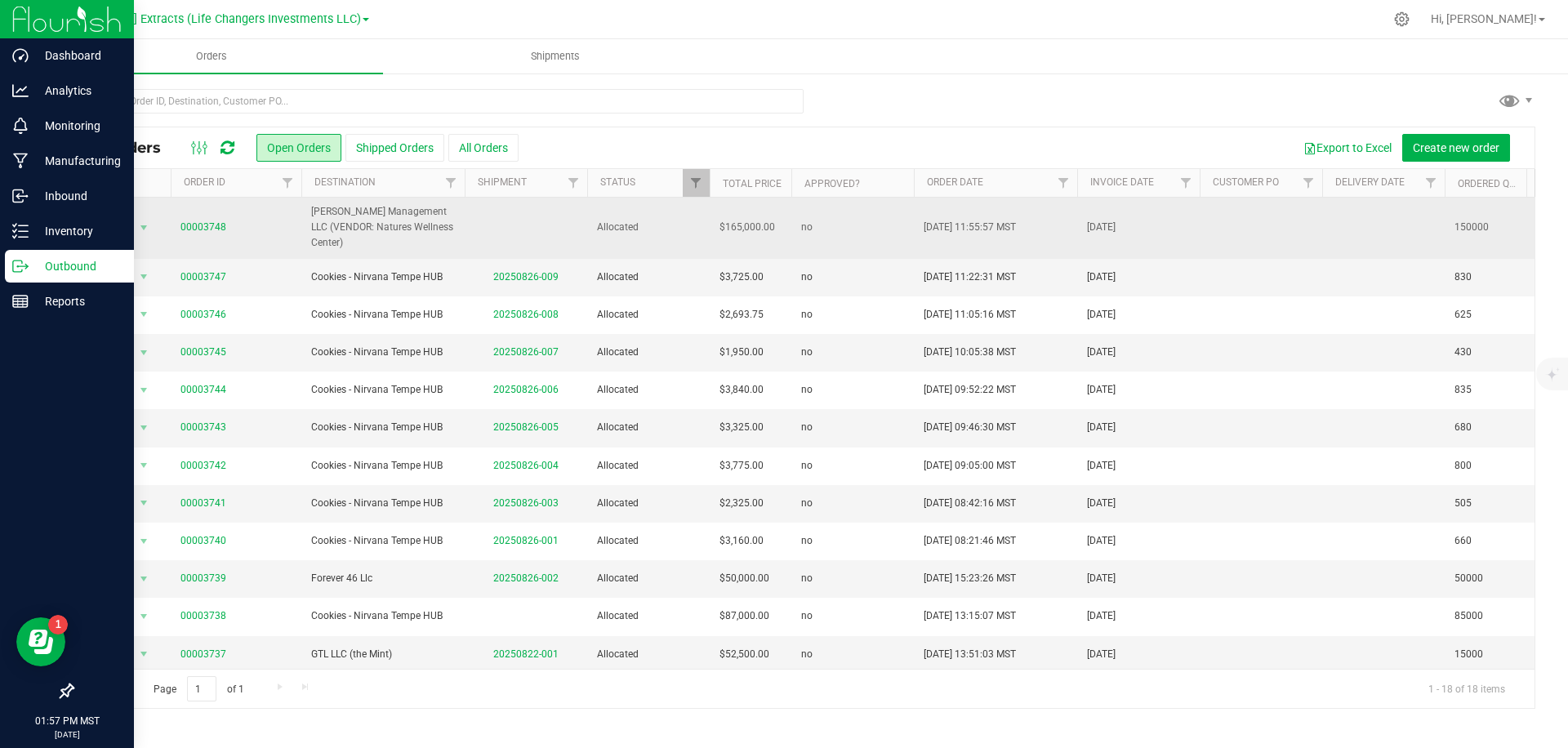
drag, startPoint x: 338, startPoint y: 214, endPoint x: 427, endPoint y: 201, distance: 89.9
click at [341, 214] on span "[PERSON_NAME] Management LLC (VENDOR: Natures Wellness Center)" at bounding box center [383, 227] width 144 height 48
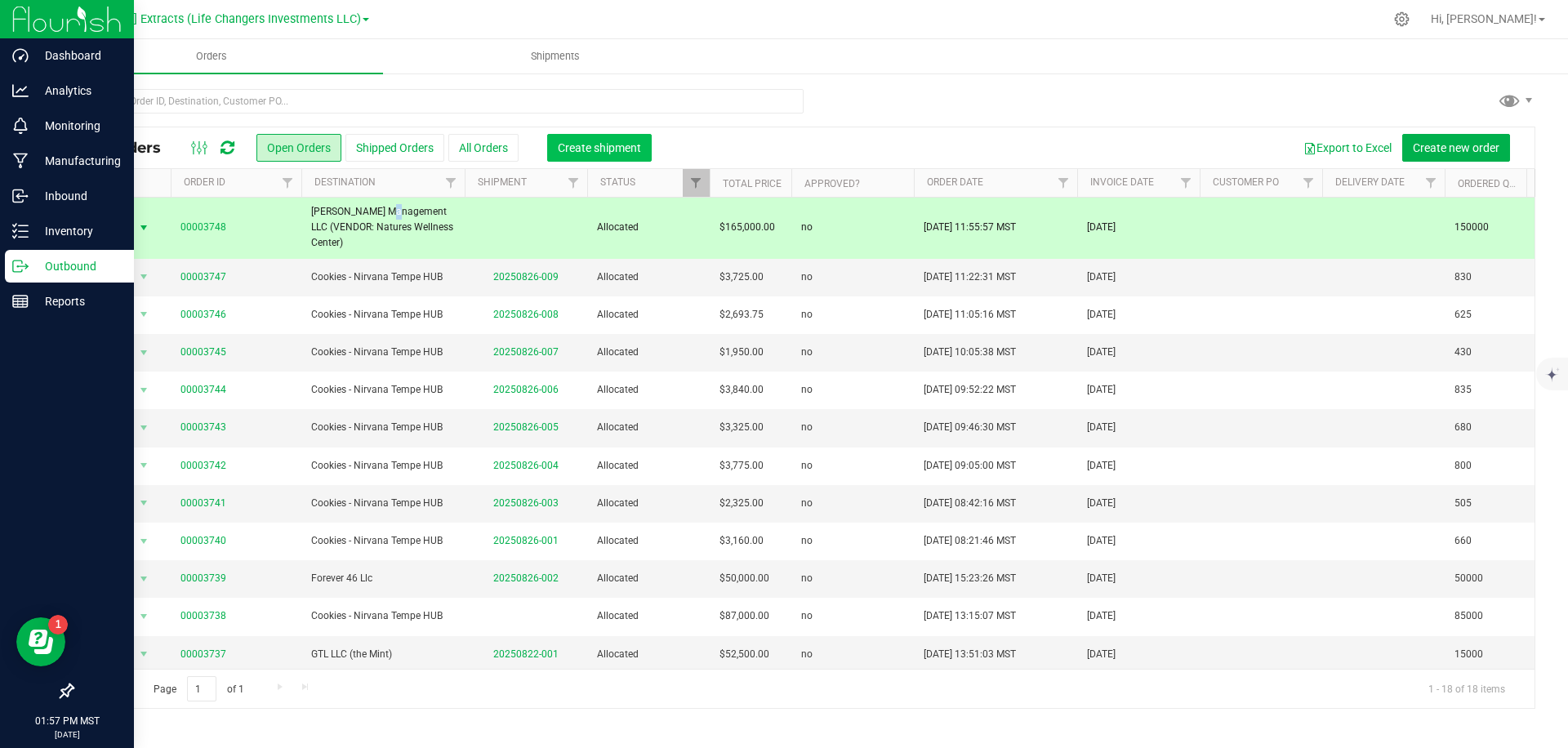
click at [623, 143] on span "Create shipment" at bounding box center [599, 148] width 84 height 13
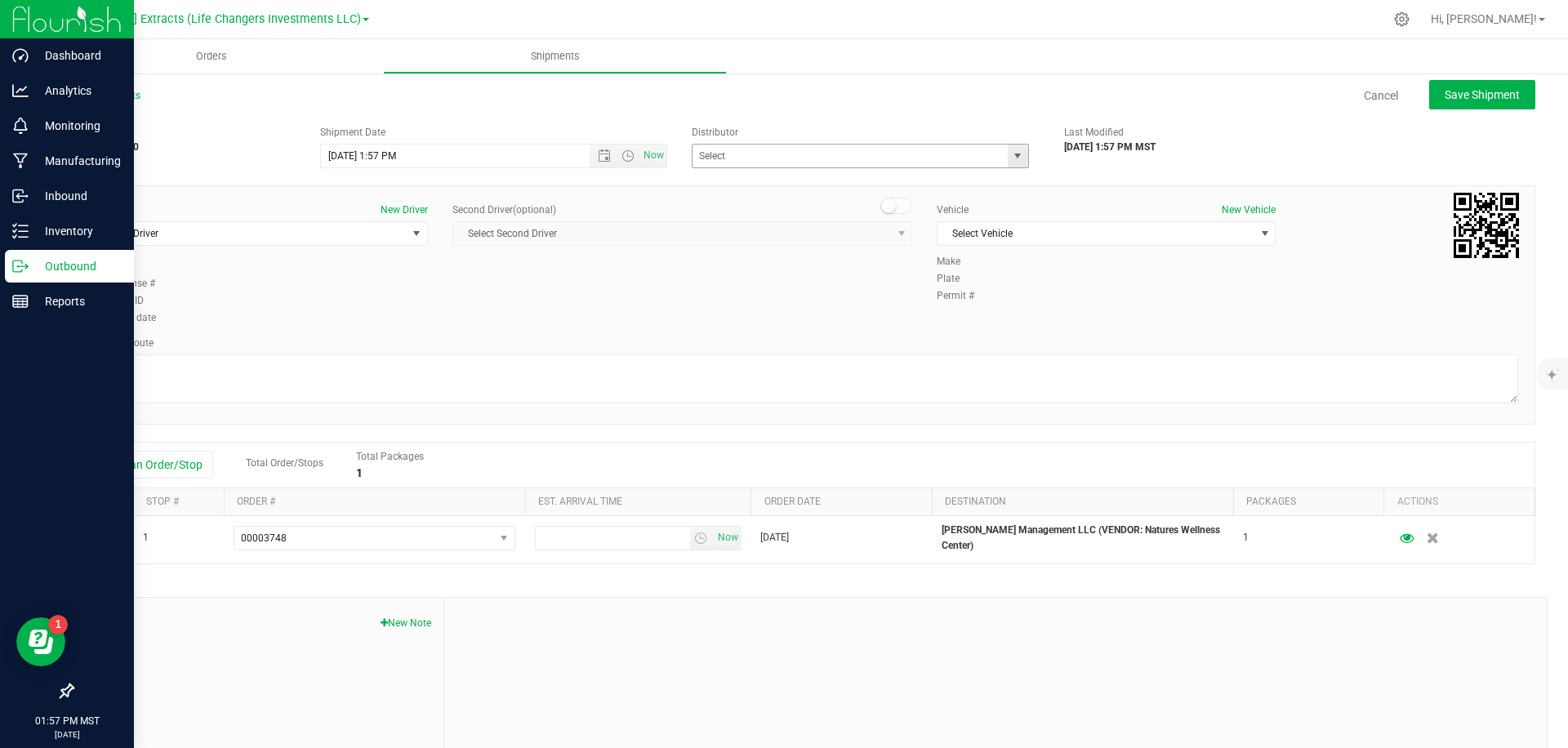
click at [1021, 156] on span "select" at bounding box center [1018, 156] width 13 height 13
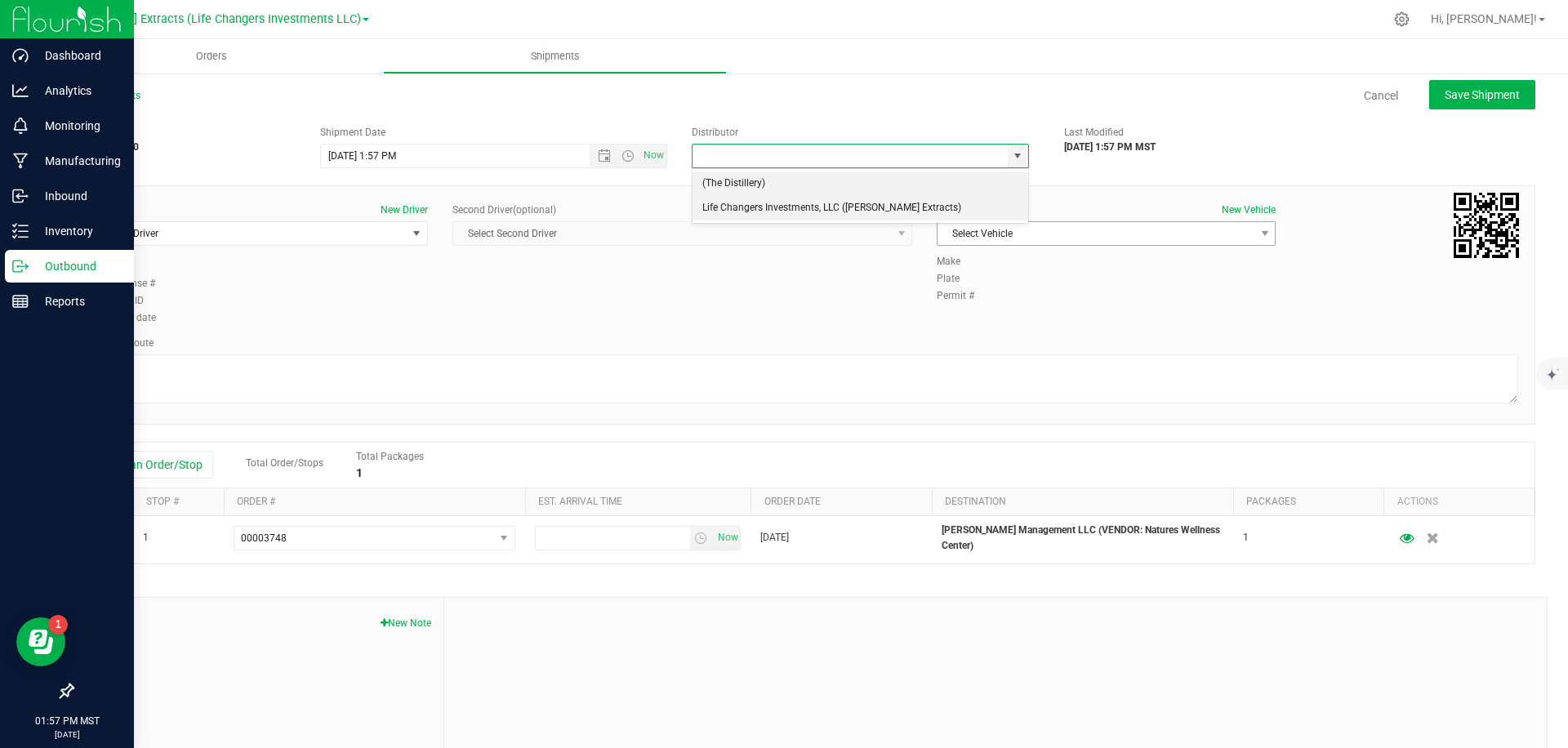
drag, startPoint x: 950, startPoint y: 204, endPoint x: 1011, endPoint y: 227, distance: 65.2
click at [953, 205] on li "Life Changers Investments, LLC ([PERSON_NAME] Extracts)" at bounding box center [861, 208] width 336 height 24
type input "Life Changers Investments, LLC ([PERSON_NAME] Extracts)"
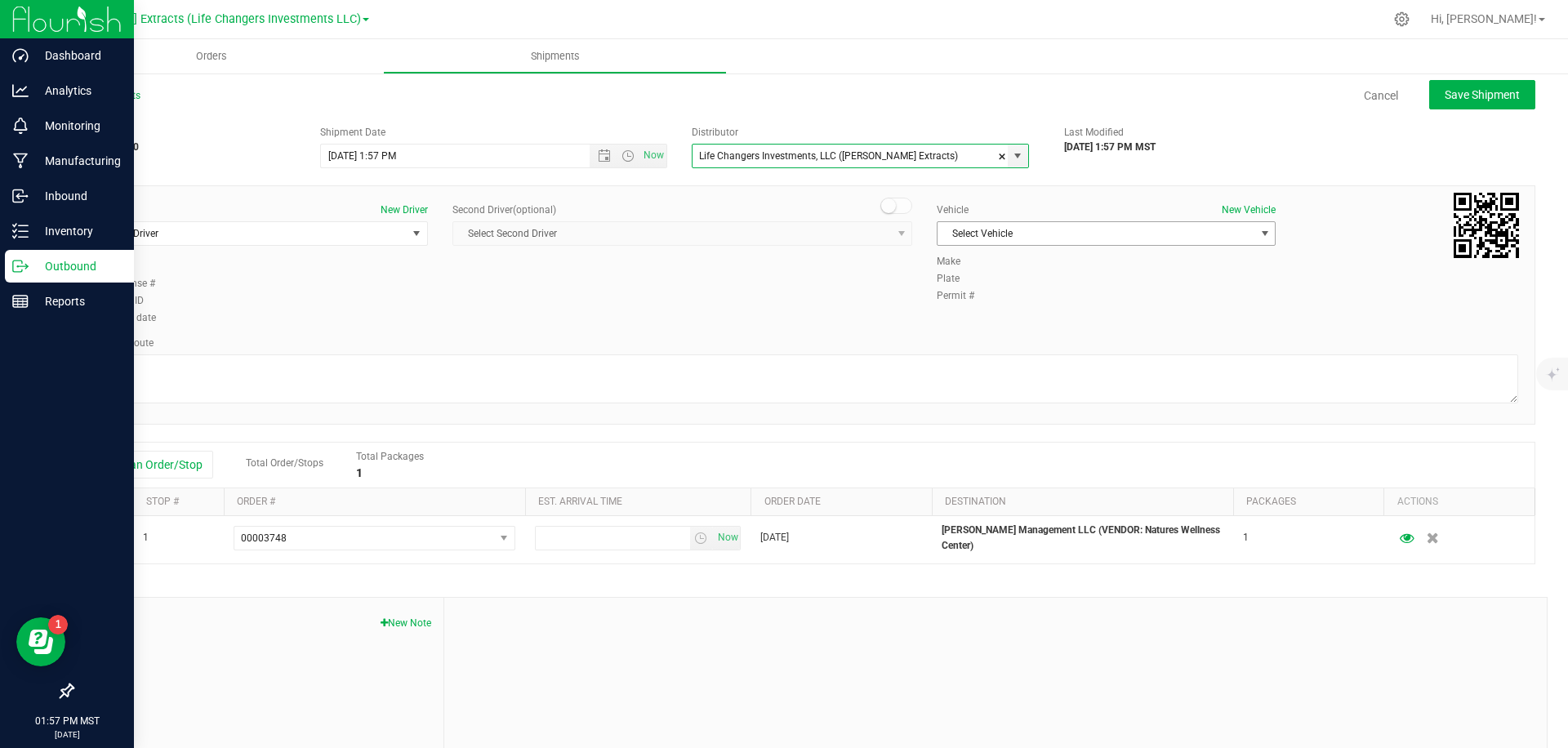
click at [1066, 239] on span "Select Vehicle" at bounding box center [1096, 233] width 317 height 23
click at [1002, 377] on li "Honda Civic" at bounding box center [1107, 383] width 338 height 24
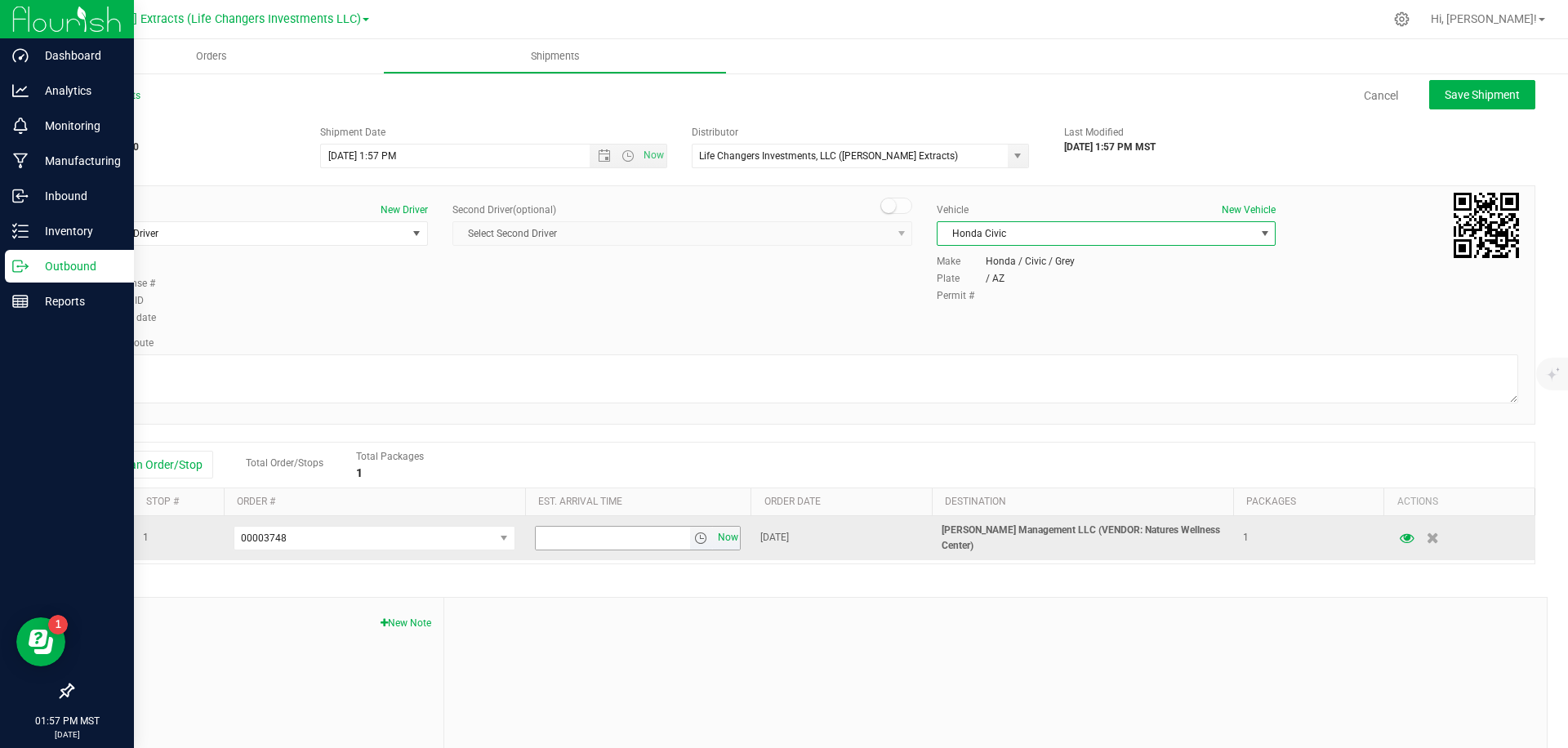
click at [727, 539] on span "Now" at bounding box center [727, 537] width 28 height 23
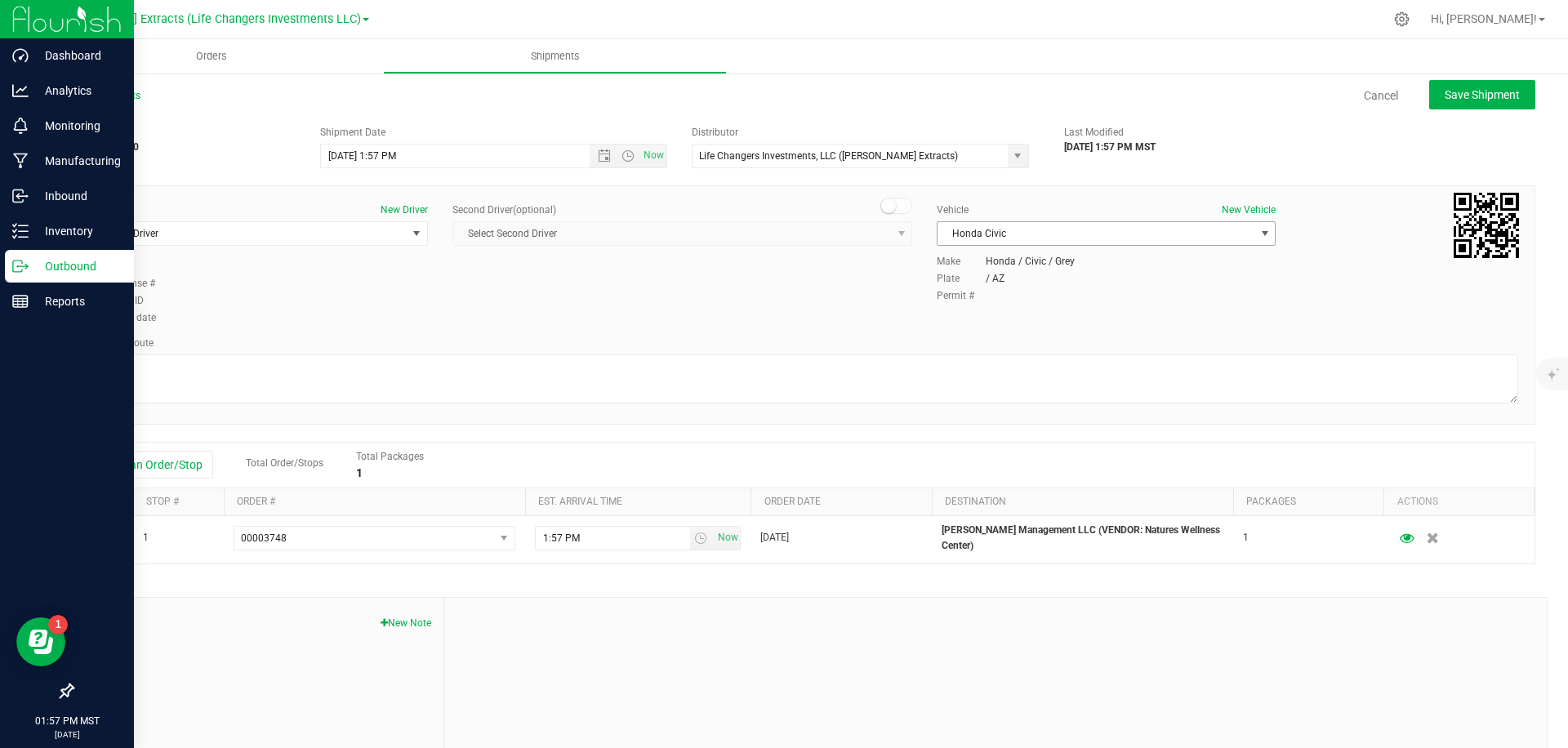
click at [1087, 231] on span "Honda Civic" at bounding box center [1096, 233] width 317 height 23
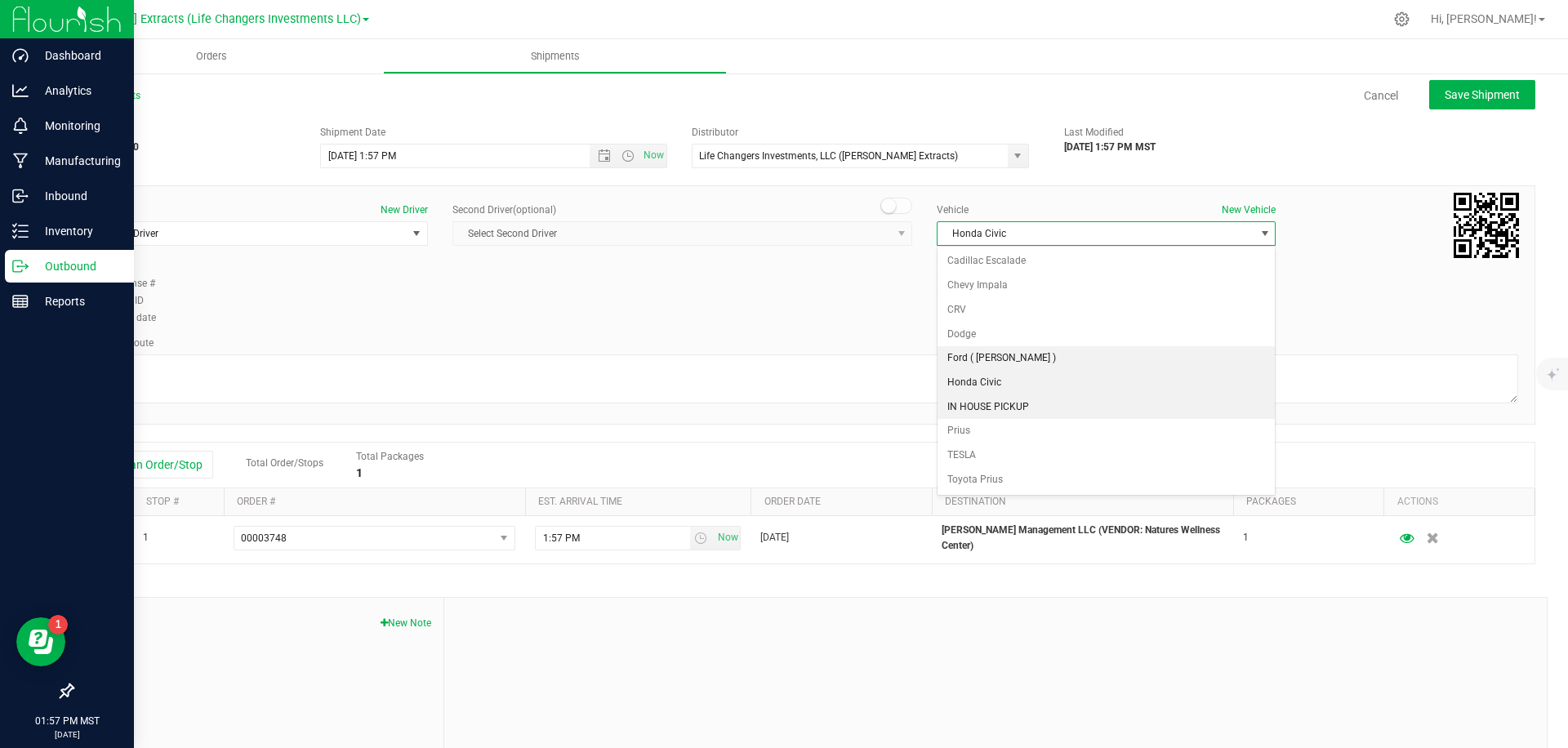
drag, startPoint x: 978, startPoint y: 353, endPoint x: 965, endPoint y: 345, distance: 15.3
click at [978, 353] on li "Ford ( [PERSON_NAME] )" at bounding box center [1107, 358] width 338 height 24
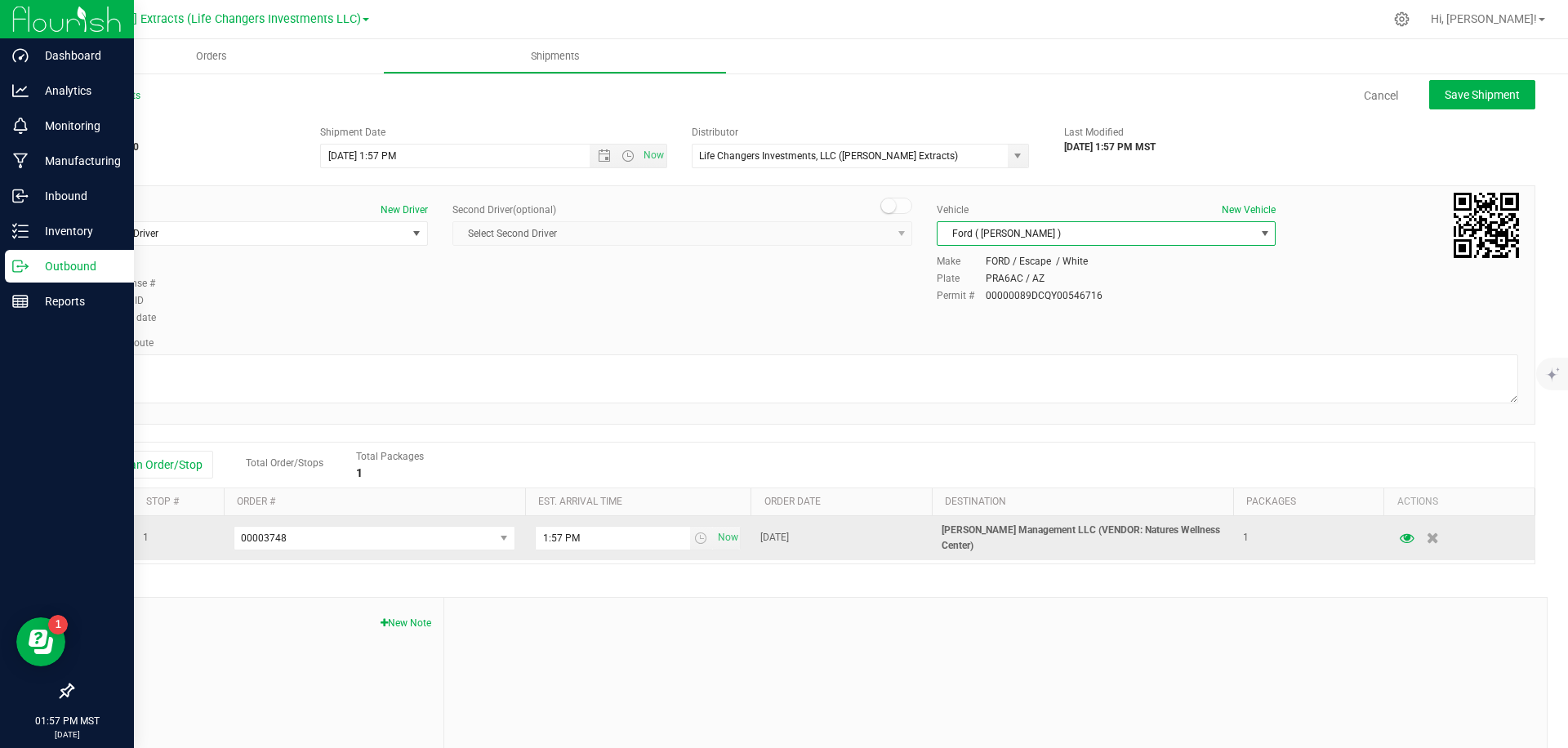
drag, startPoint x: 883, startPoint y: 267, endPoint x: 771, endPoint y: 527, distance: 283.1
click at [883, 268] on div "Driver New Driver Select Driver Select Driver [PERSON_NAME] [PERSON_NAME] [PERS…" at bounding box center [803, 264] width 1453 height 125
click at [728, 542] on span "Now" at bounding box center [727, 537] width 28 height 23
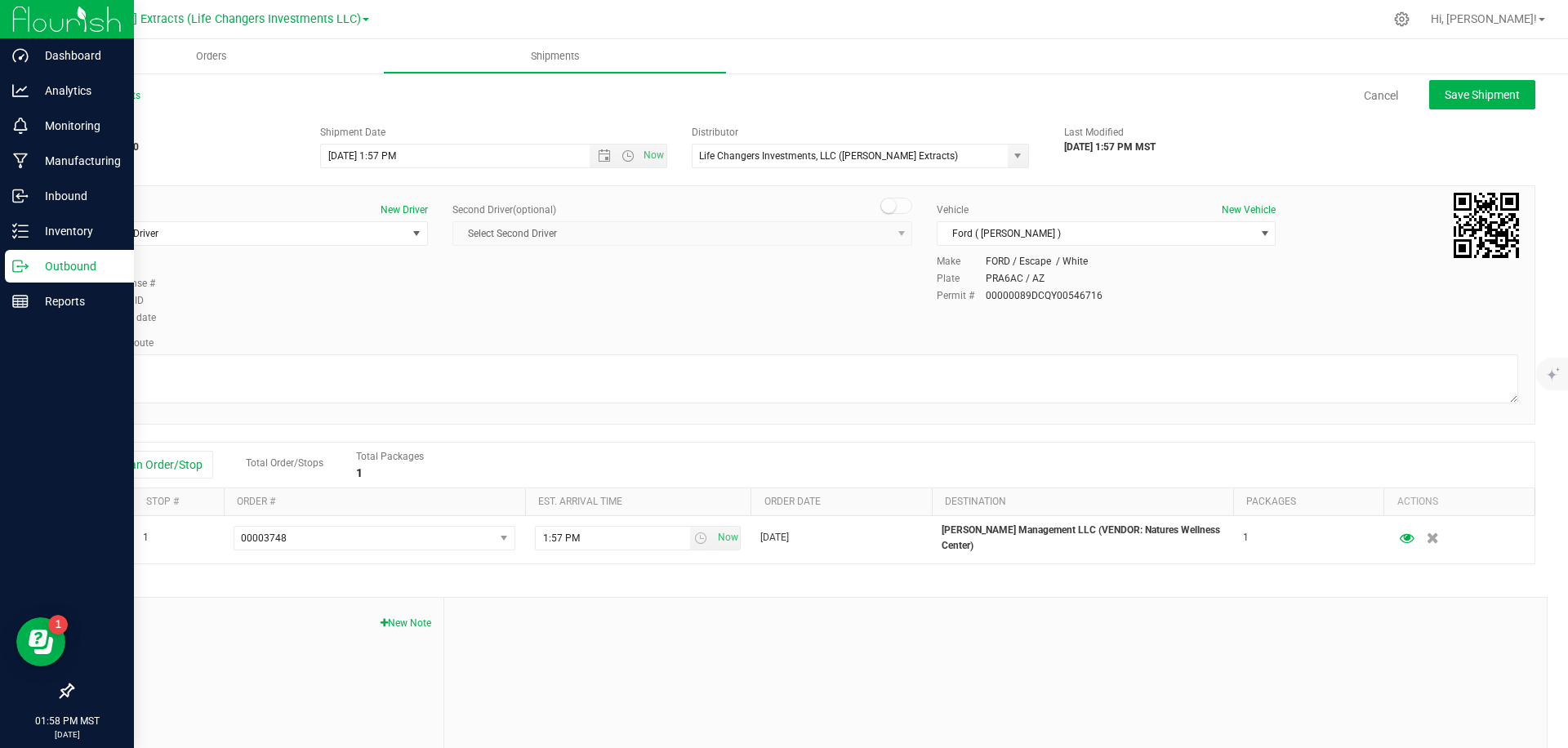
click at [262, 249] on div "Driver New Driver Select Driver Select Driver [PERSON_NAME] [PERSON_NAME] [PERS…" at bounding box center [258, 230] width 339 height 56
click at [284, 228] on span "Select Driver" at bounding box center [247, 233] width 317 height 23
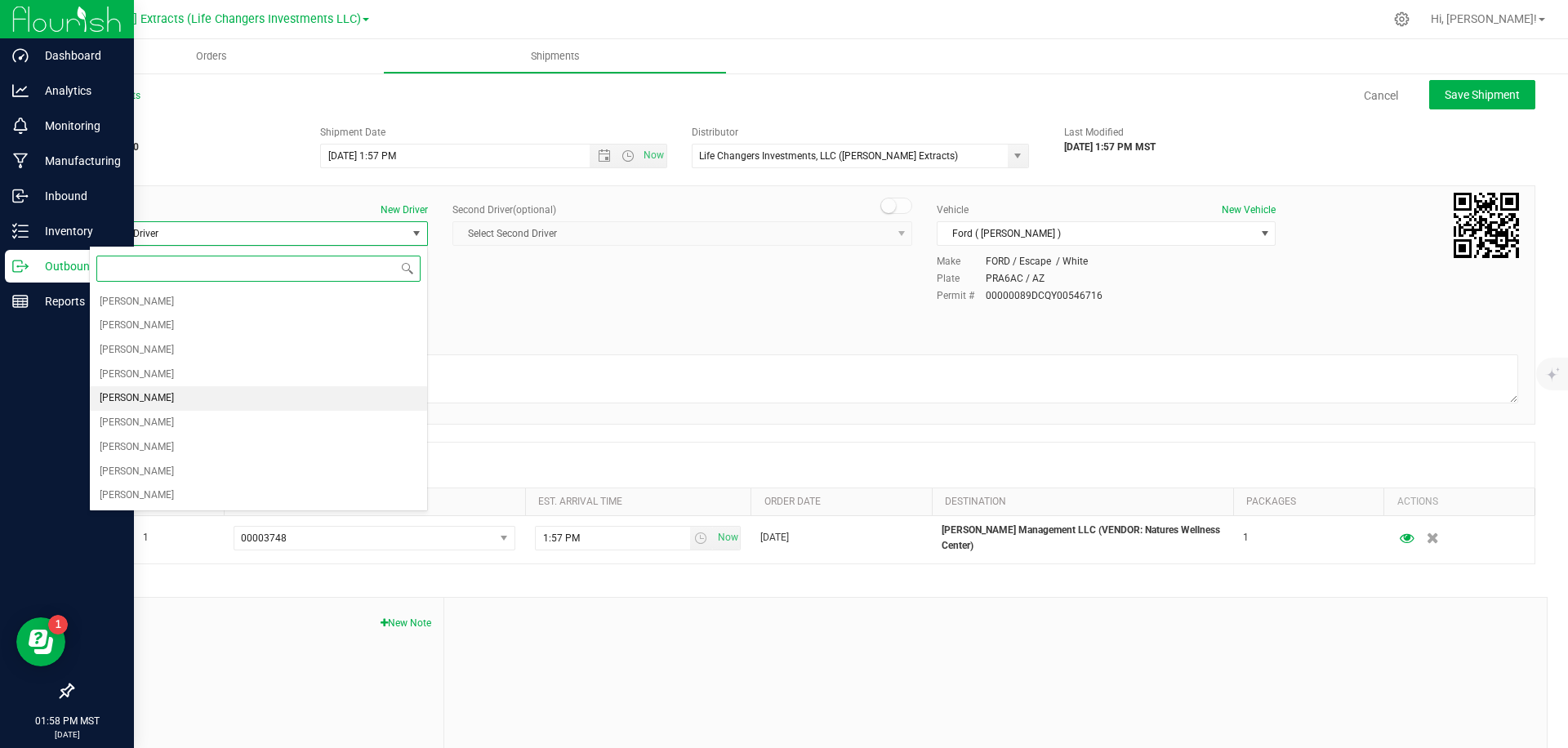
drag, startPoint x: 201, startPoint y: 394, endPoint x: 419, endPoint y: 349, distance: 222.6
click at [201, 394] on li "[PERSON_NAME]" at bounding box center [258, 398] width 338 height 24
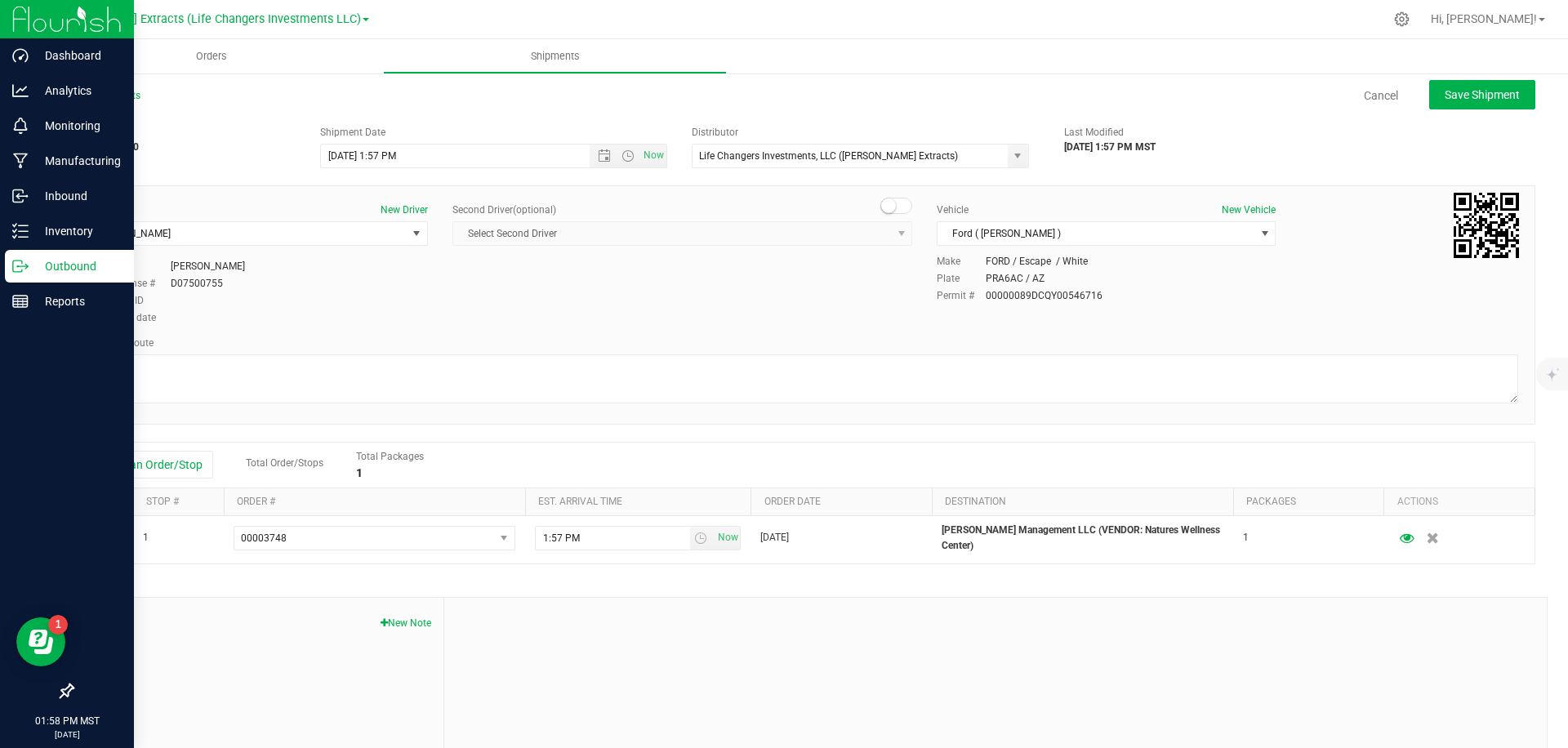
click at [326, 296] on div "Employee ID" at bounding box center [258, 301] width 339 height 15
drag, startPoint x: 725, startPoint y: 537, endPoint x: 731, endPoint y: 392, distance: 145.1
click at [725, 537] on span "Now" at bounding box center [727, 537] width 28 height 23
click at [693, 250] on div "Second Driver (optional) Select Second Driver Select Second Driver [PERSON_NAME…" at bounding box center [682, 230] width 460 height 56
click at [1467, 89] on span "Save Shipment" at bounding box center [1483, 95] width 75 height 13
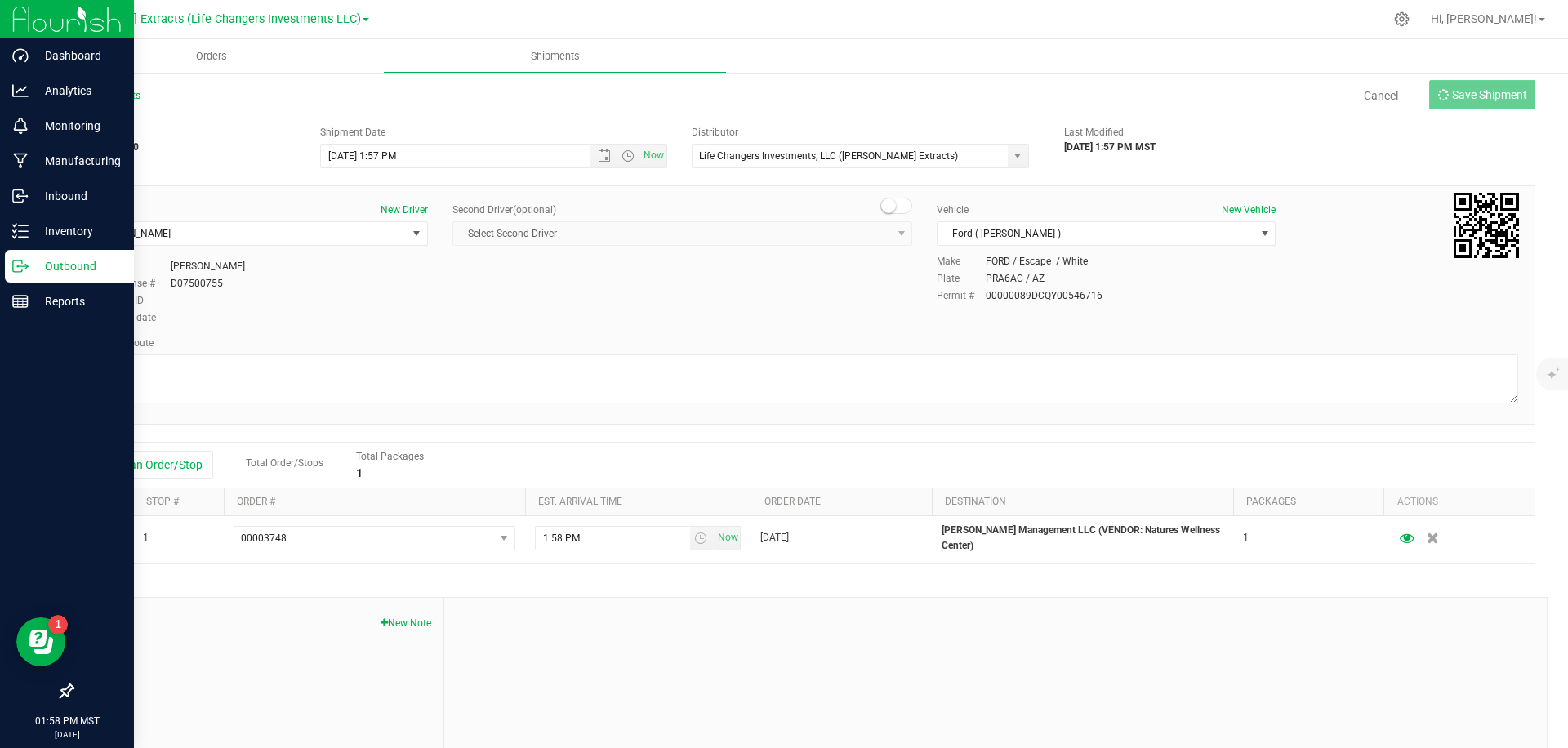
type input "[DATE] 8:57 PM"
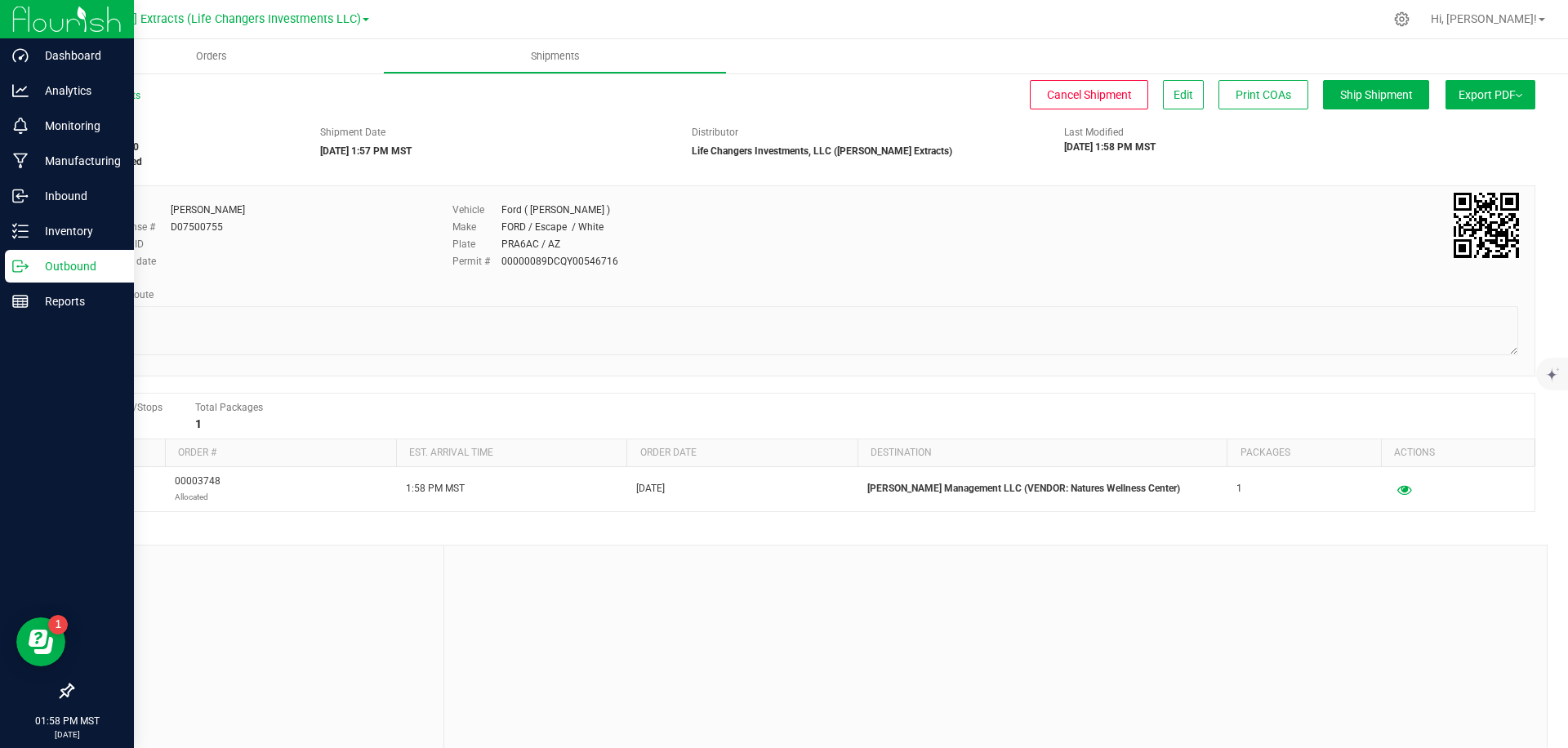
drag, startPoint x: 1475, startPoint y: 102, endPoint x: 1459, endPoint y: 122, distance: 25.6
click at [1475, 102] on button "Export PDF" at bounding box center [1489, 94] width 89 height 29
click at [1462, 132] on span "Manifest by Package ID" at bounding box center [1466, 130] width 104 height 12
drag, startPoint x: 495, startPoint y: 128, endPoint x: 288, endPoint y: 172, distance: 211.6
click at [480, 131] on div "Shipment Date" at bounding box center [494, 132] width 348 height 15
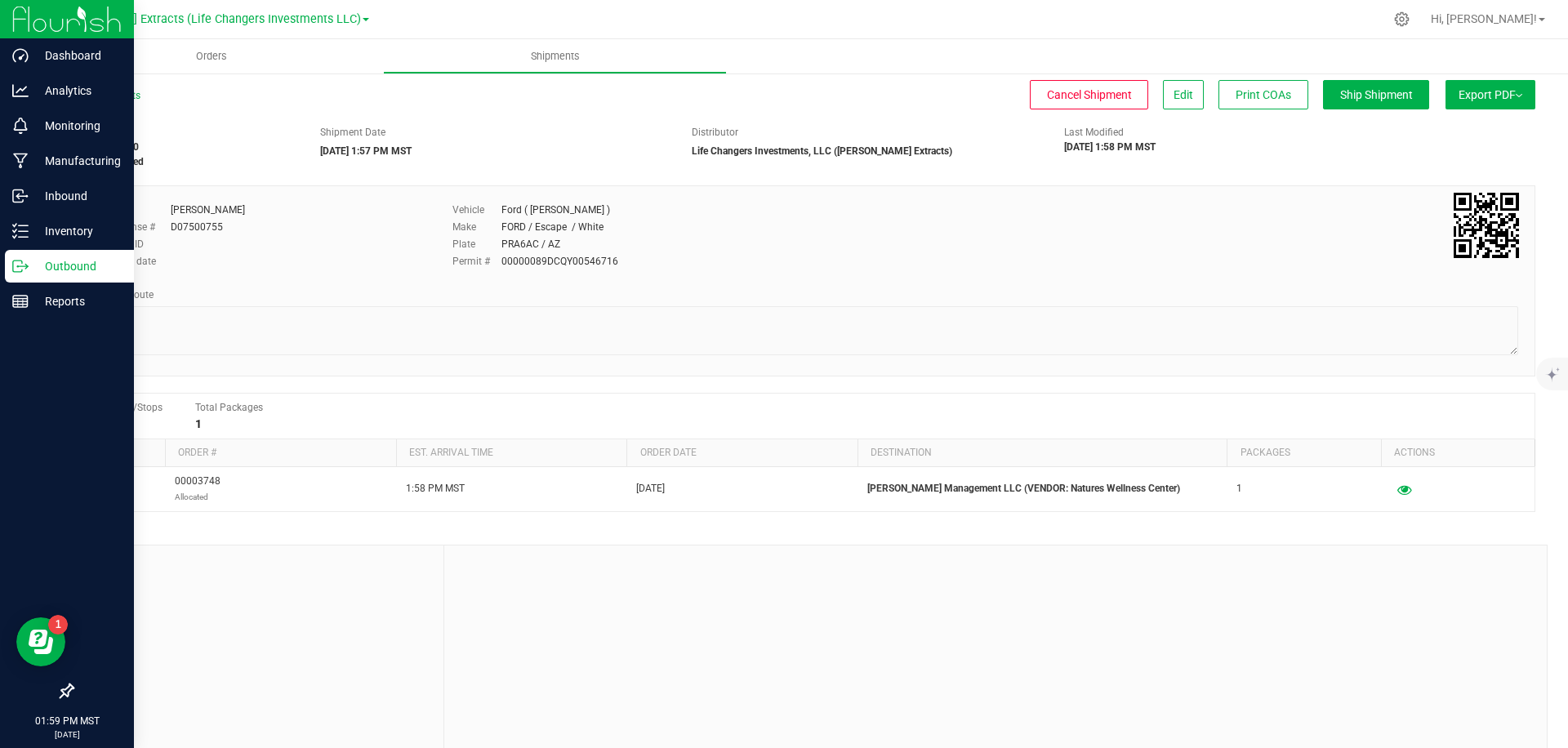
click at [14, 261] on icon at bounding box center [18, 267] width 9 height 12
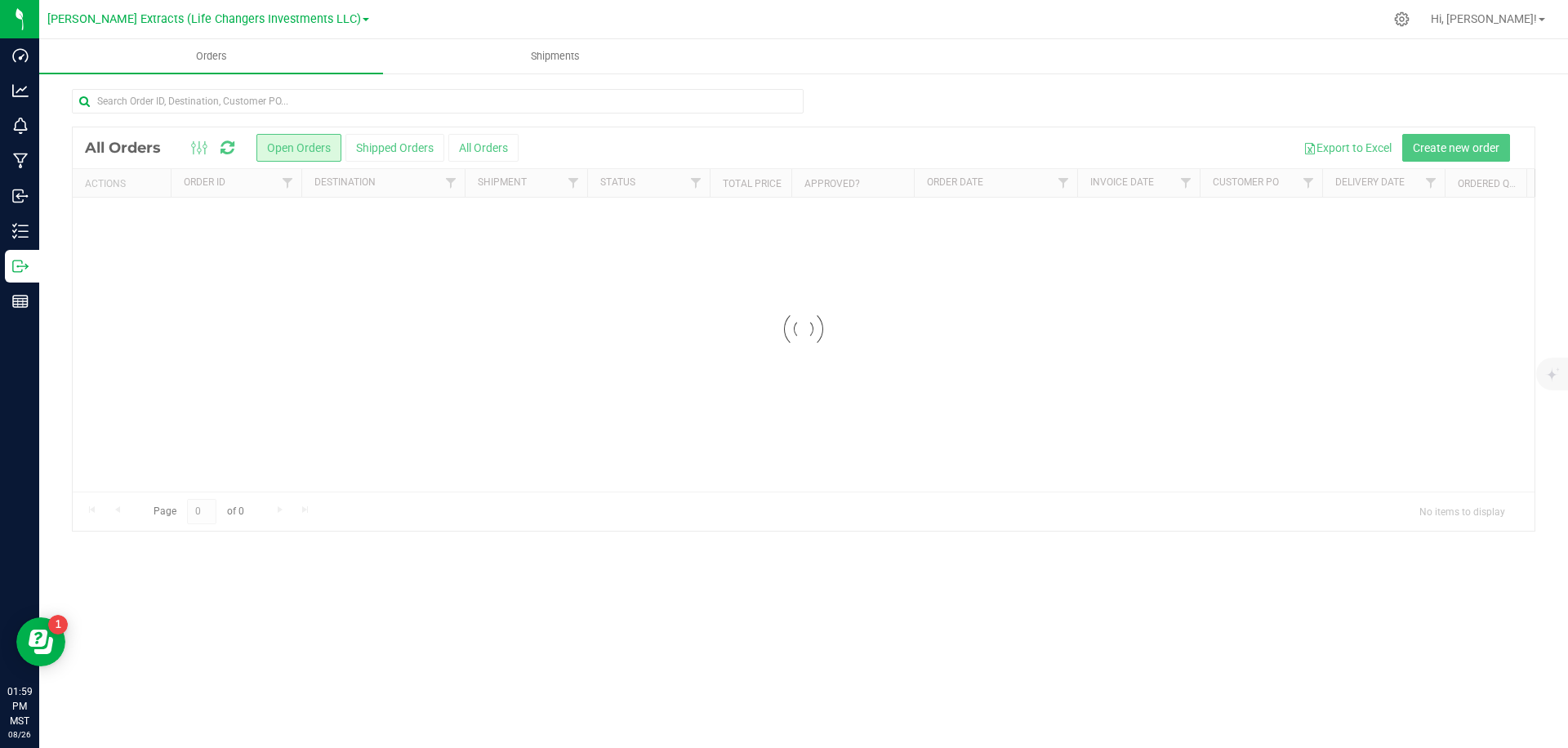
click at [651, 7] on div at bounding box center [879, 19] width 1008 height 32
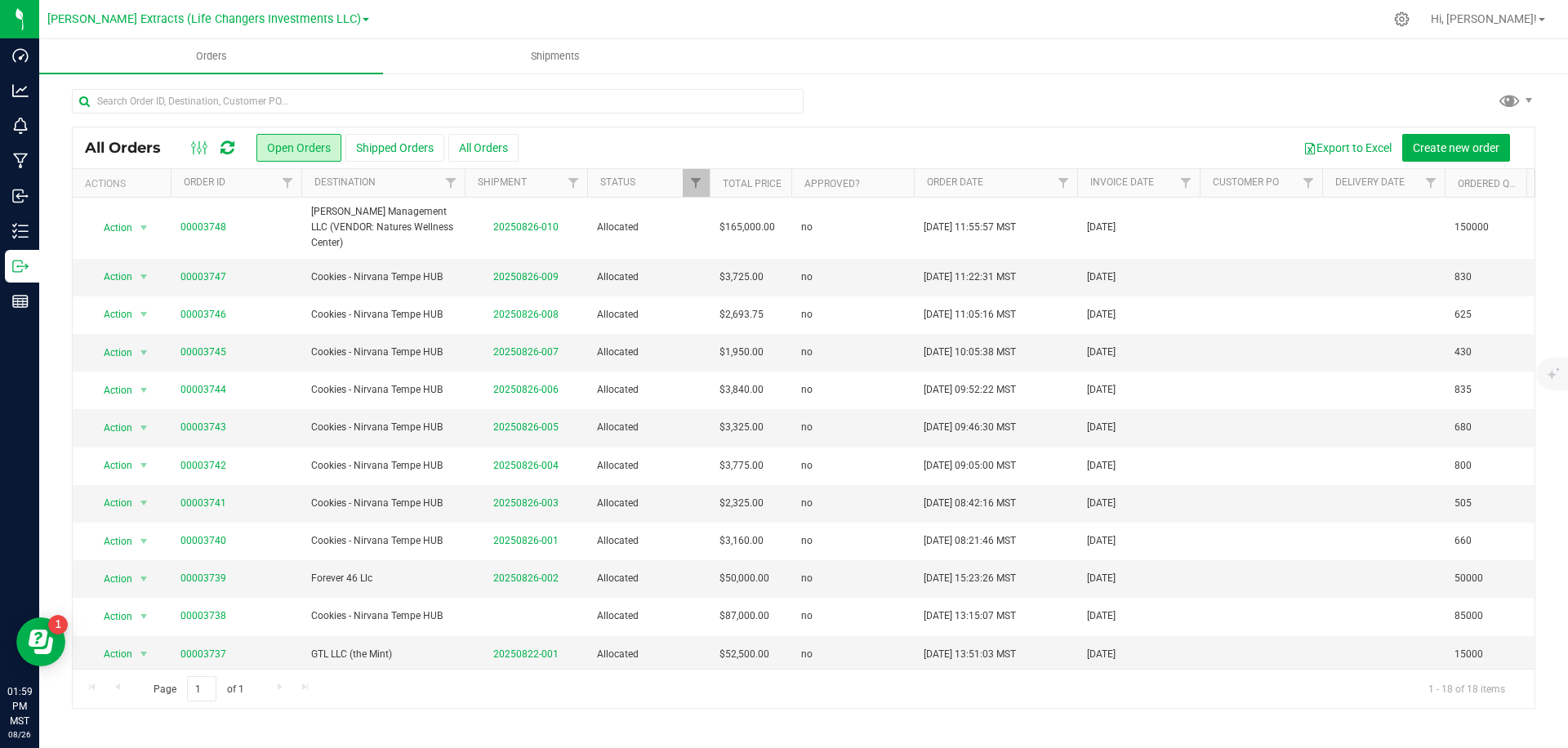
click at [615, 139] on div "Export to Excel Create new order" at bounding box center [1020, 147] width 1004 height 28
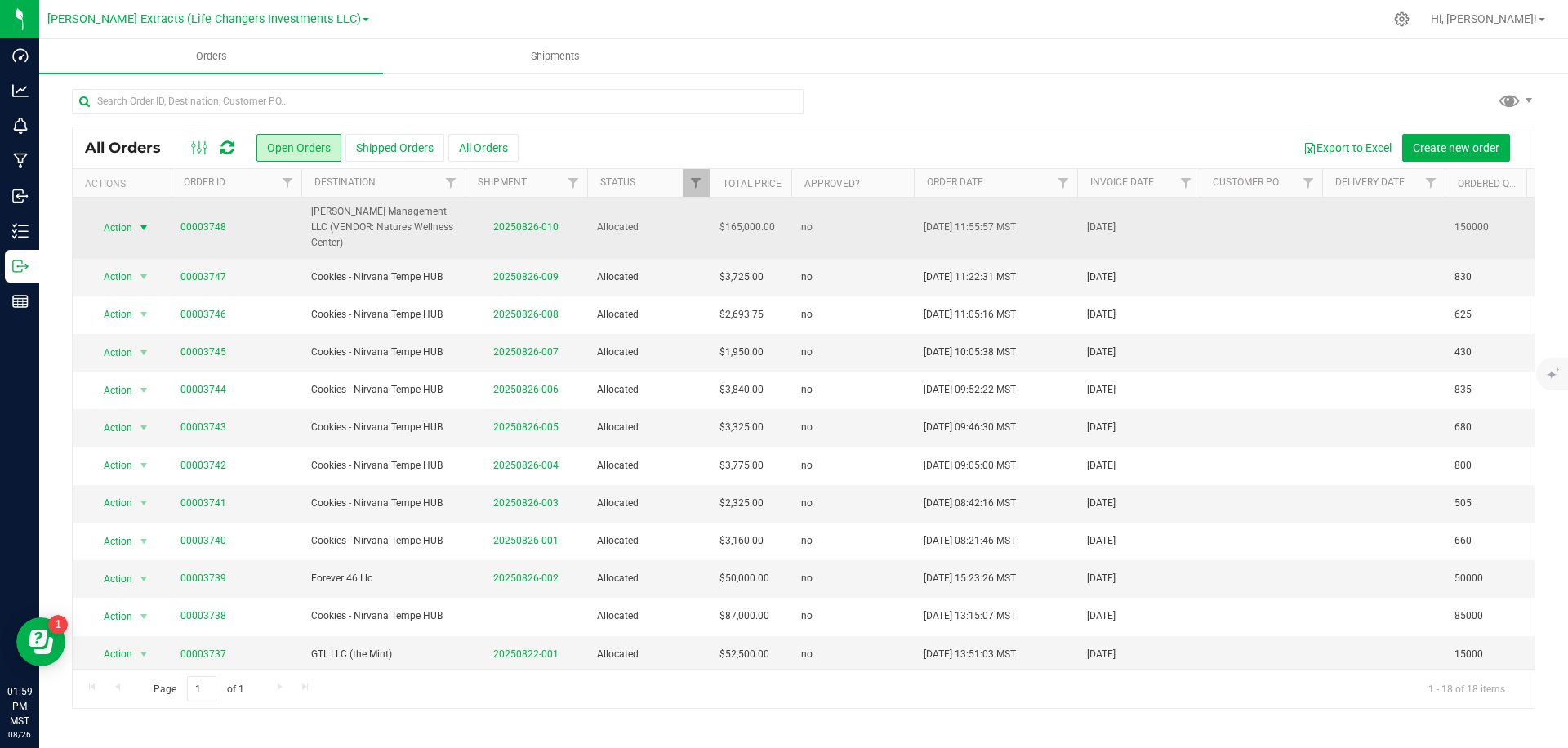
click at [124, 227] on span "Action" at bounding box center [111, 227] width 44 height 23
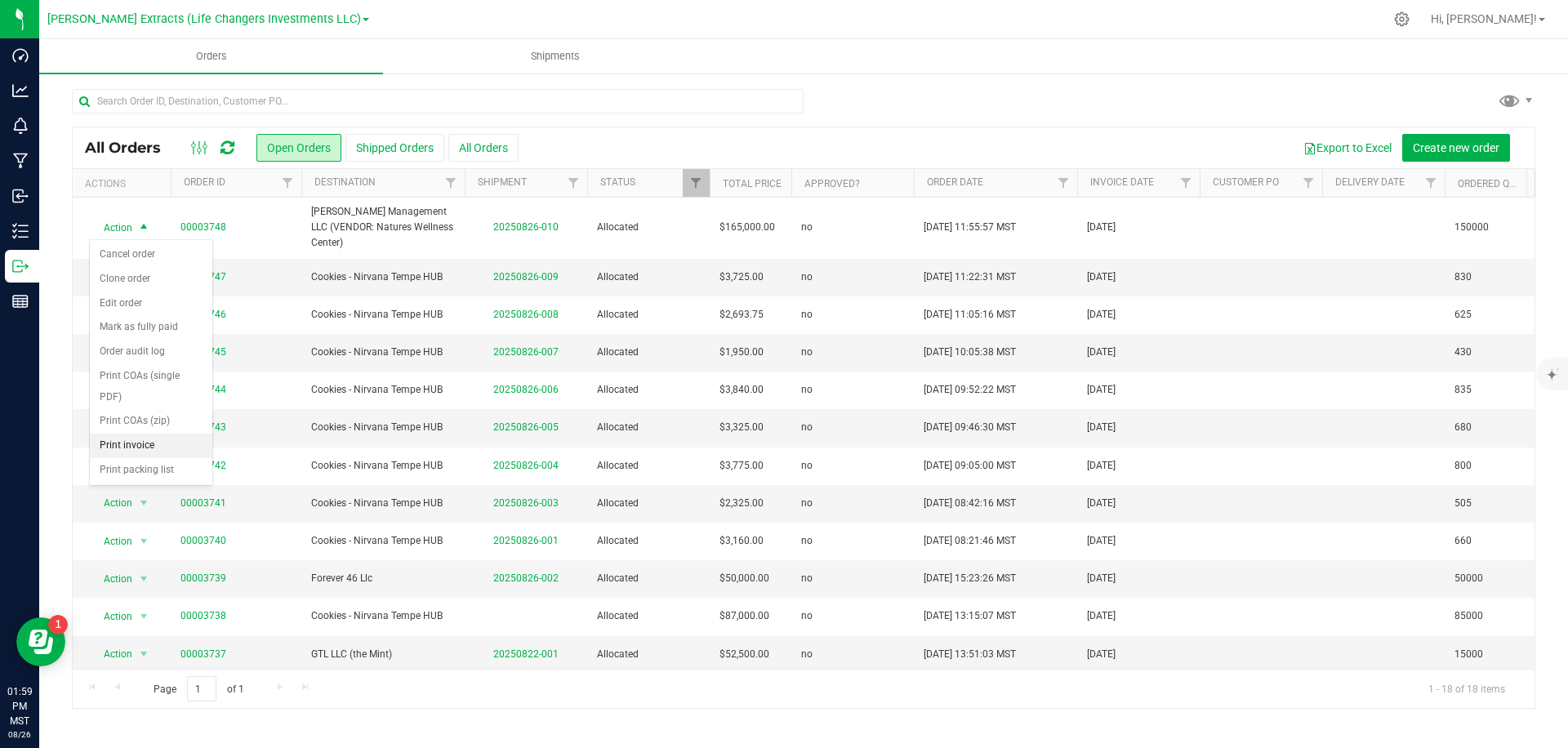
click at [167, 444] on li "Print invoice" at bounding box center [150, 445] width 123 height 24
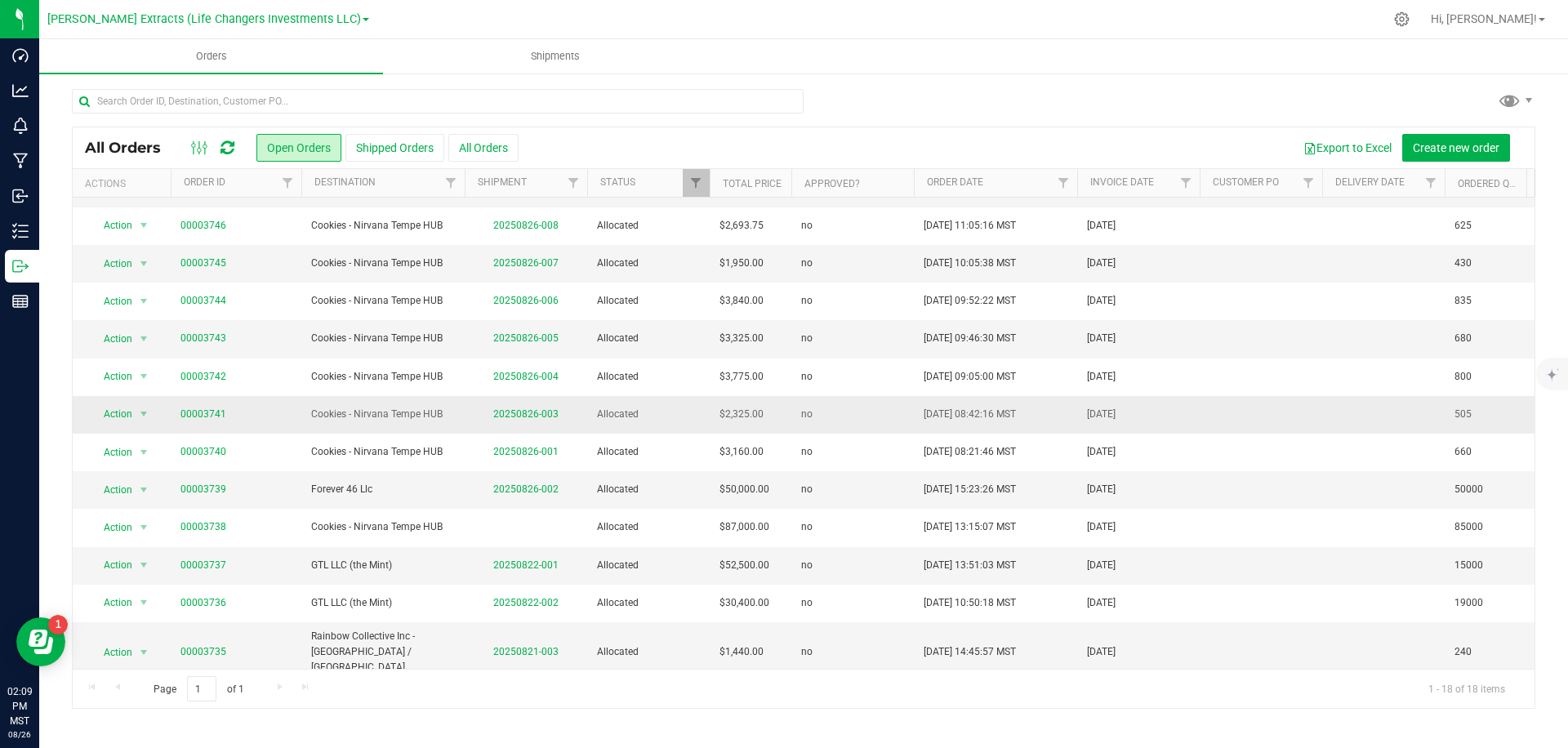
scroll to position [92, 0]
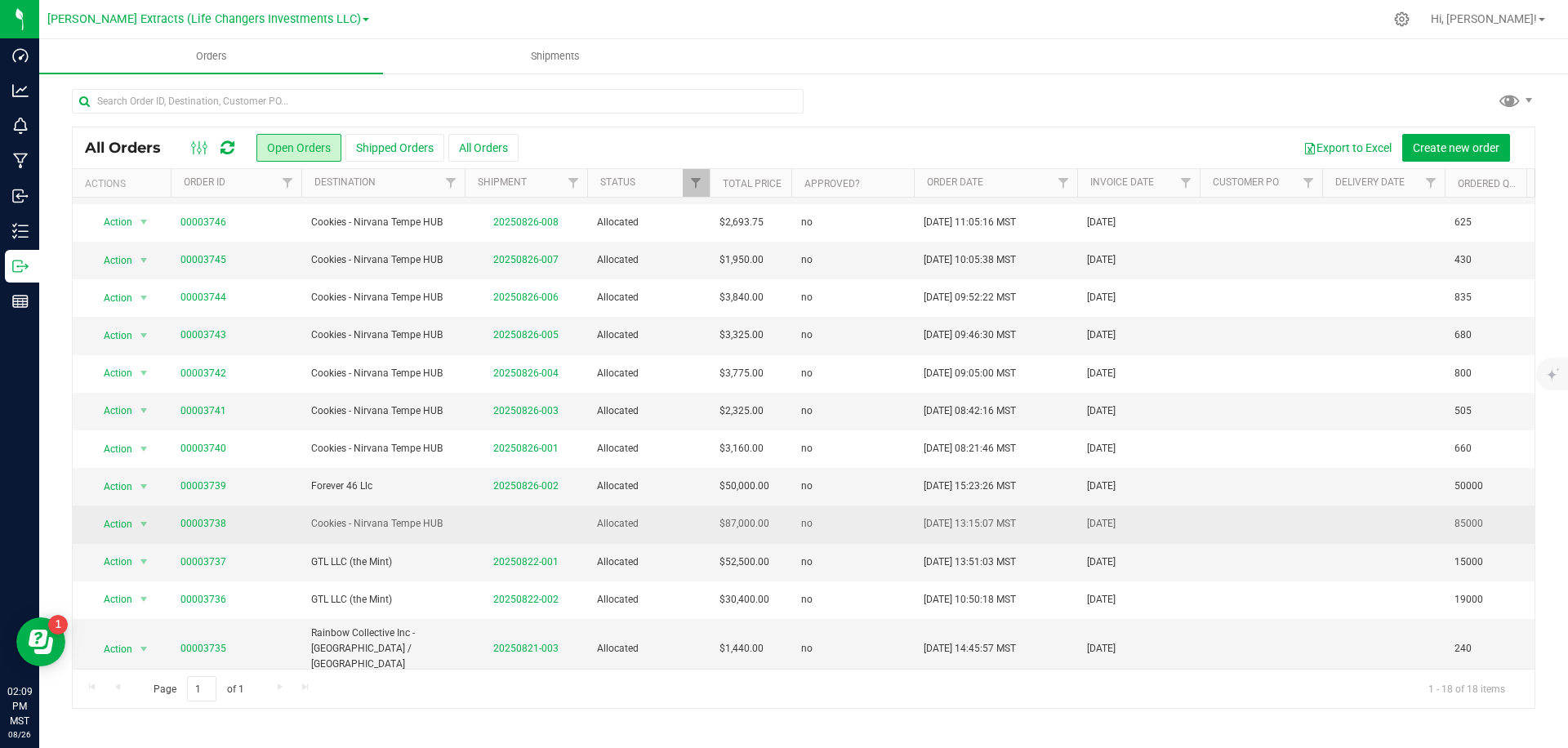
click at [353, 522] on span "Cookies - Nirvana Tempe HUB" at bounding box center [383, 524] width 144 height 16
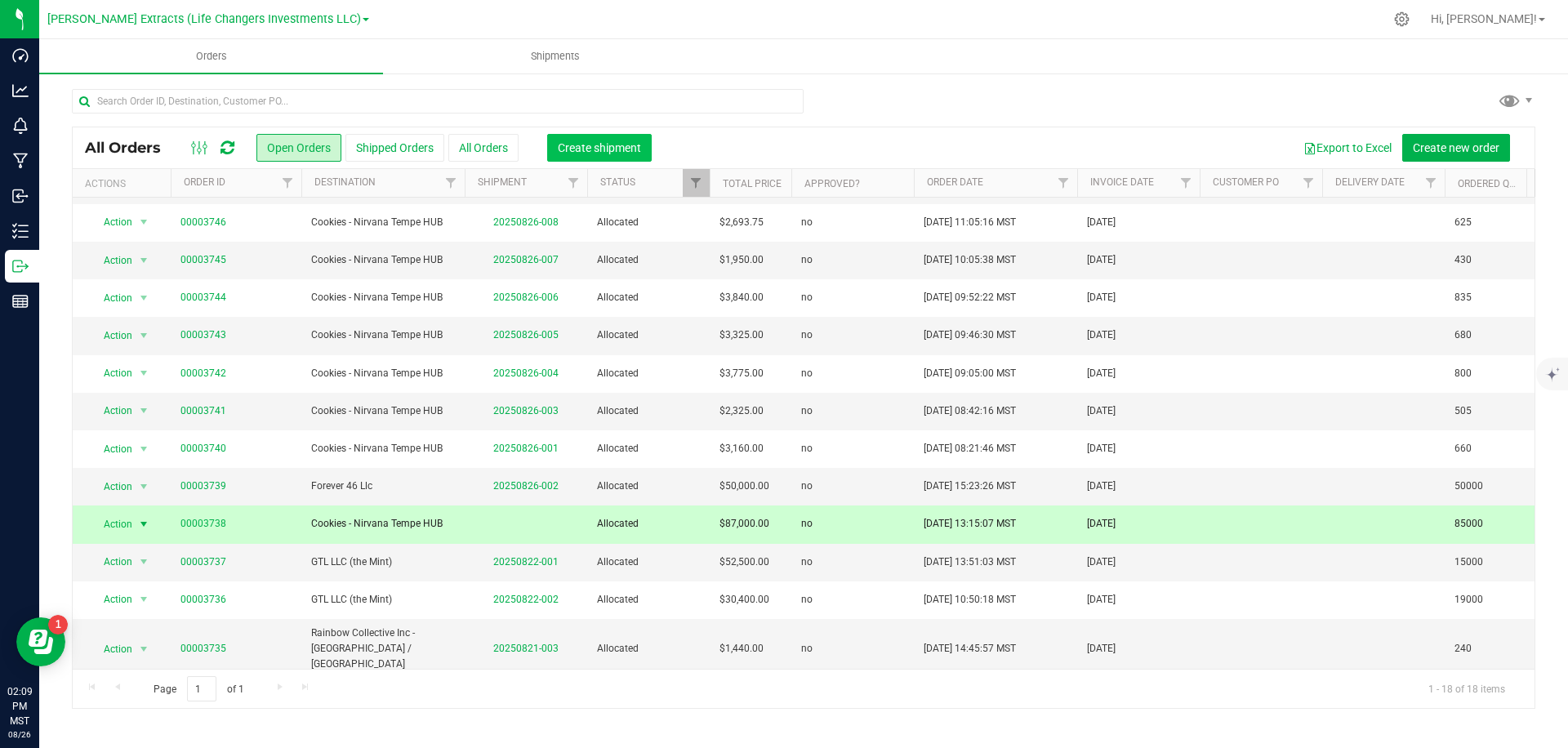
click at [617, 147] on span "Create shipment" at bounding box center [599, 148] width 84 height 13
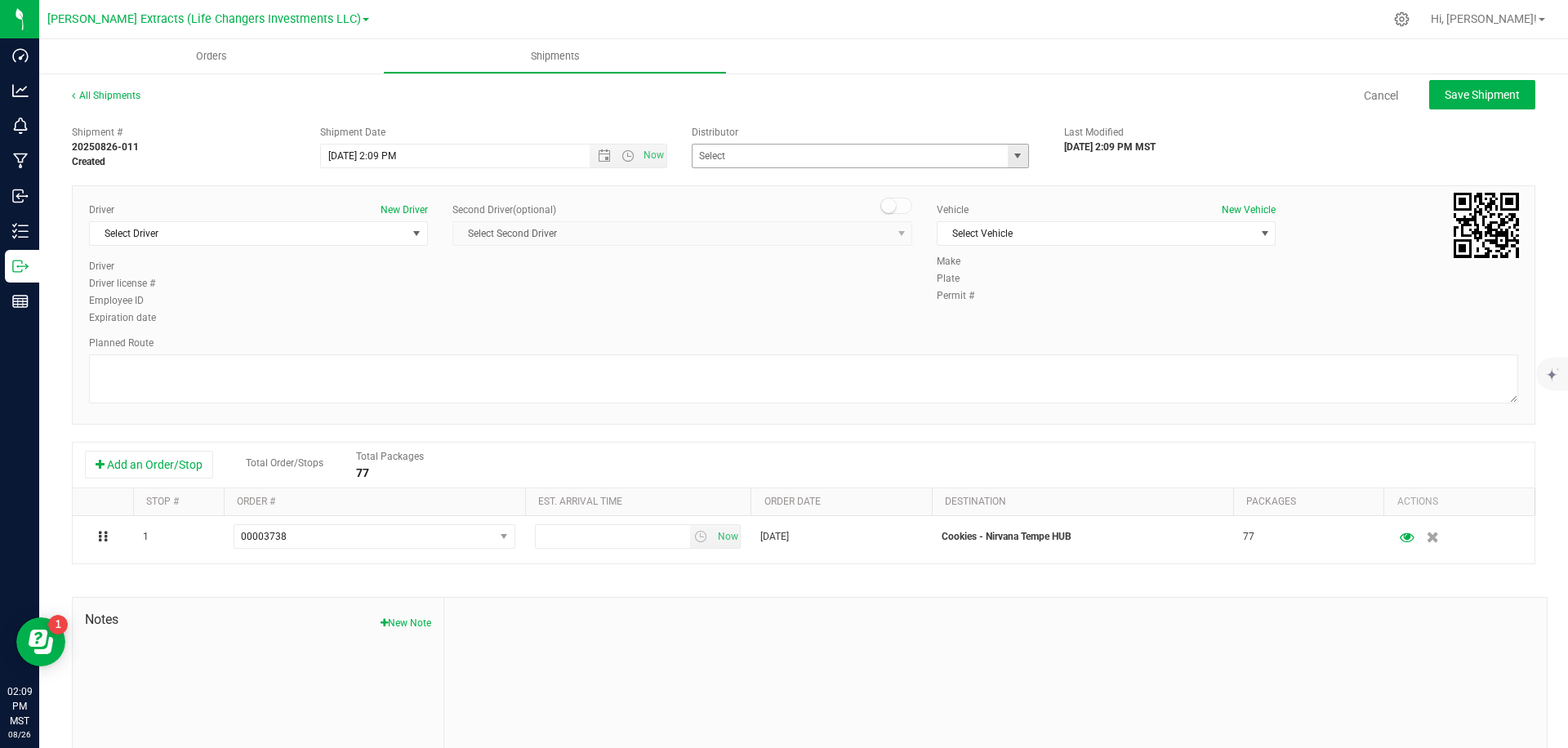
click at [1018, 156] on span "select" at bounding box center [1018, 156] width 13 height 13
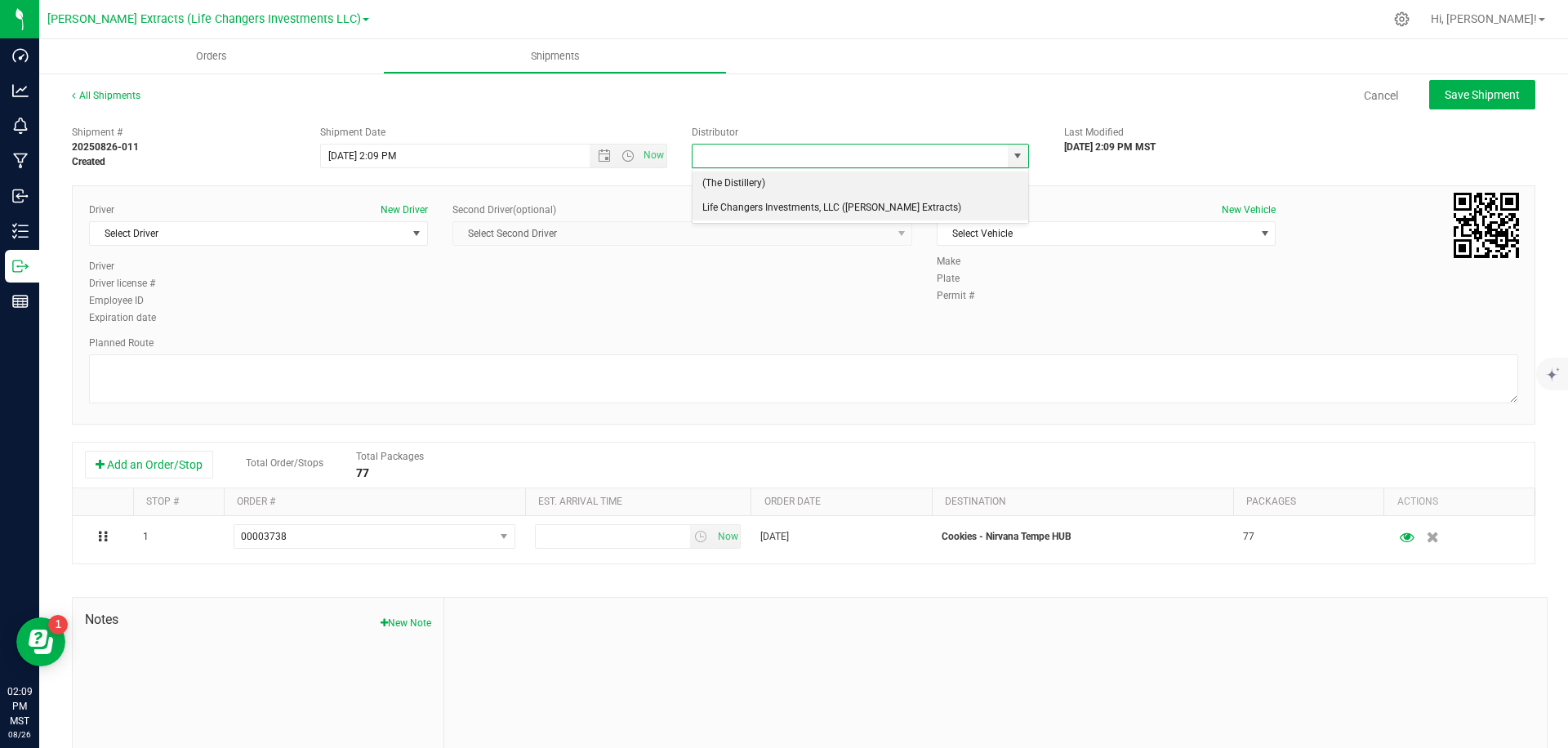
click at [874, 199] on li "Life Changers Investments, LLC ([PERSON_NAME] Extracts)" at bounding box center [861, 208] width 336 height 24
type input "Life Changers Investments, LLC ([PERSON_NAME] Extracts)"
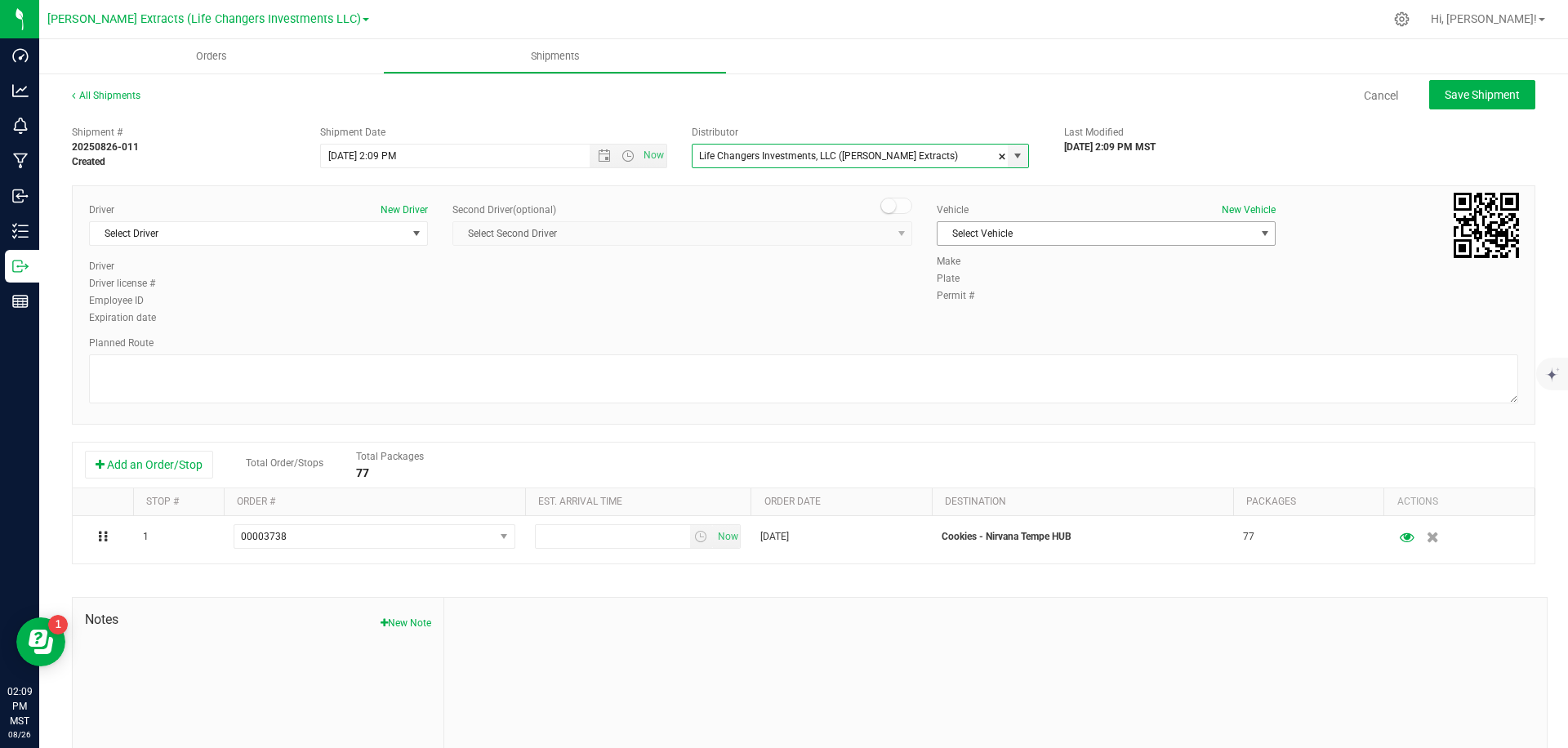
click at [1026, 233] on span "Select Vehicle" at bounding box center [1096, 233] width 317 height 23
click at [1016, 358] on li "Ford ( [PERSON_NAME] )" at bounding box center [1107, 358] width 338 height 24
click at [294, 242] on span "Select Driver" at bounding box center [247, 233] width 317 height 23
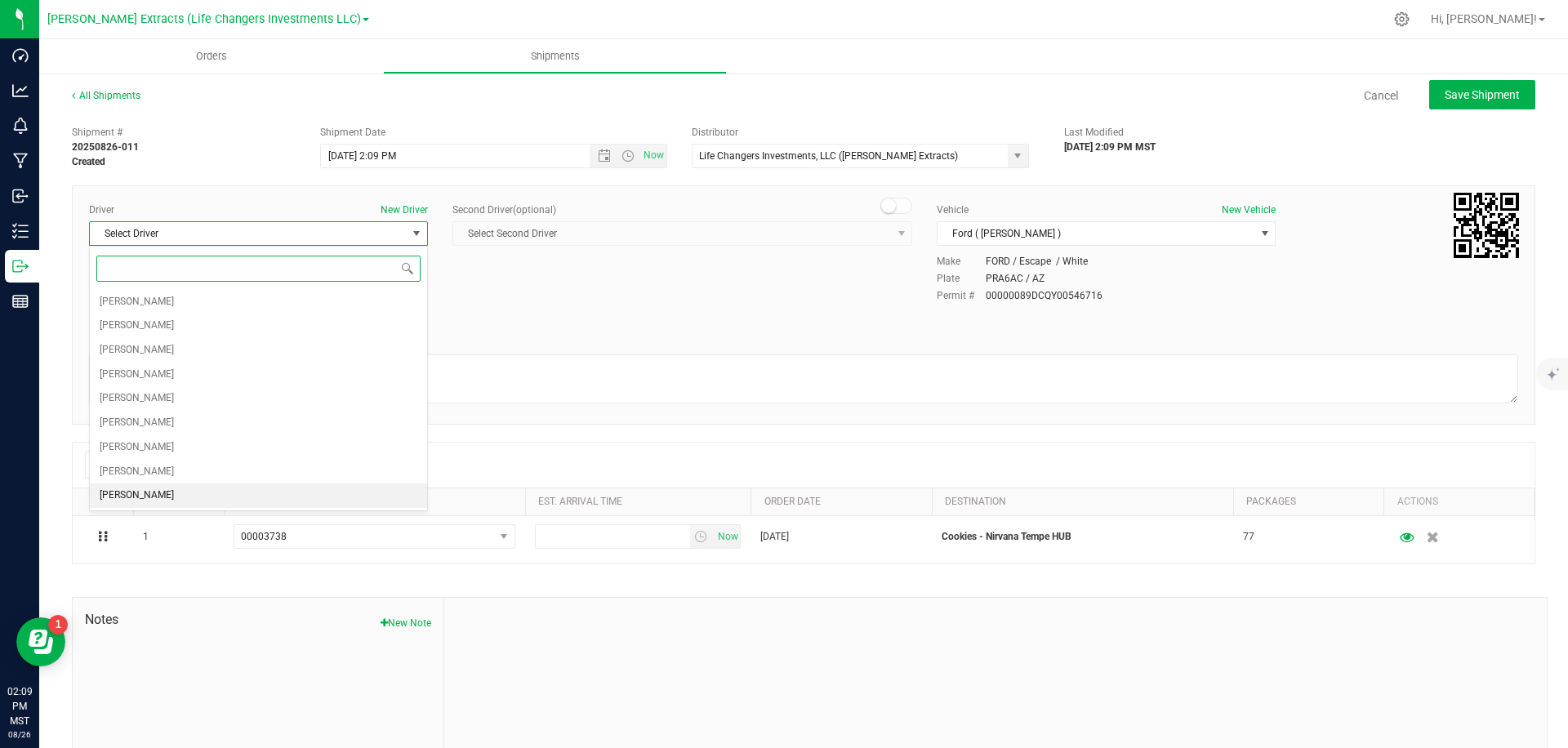
drag, startPoint x: 145, startPoint y: 493, endPoint x: 178, endPoint y: 494, distance: 33.0
click at [146, 493] on span "[PERSON_NAME]" at bounding box center [136, 495] width 74 height 21
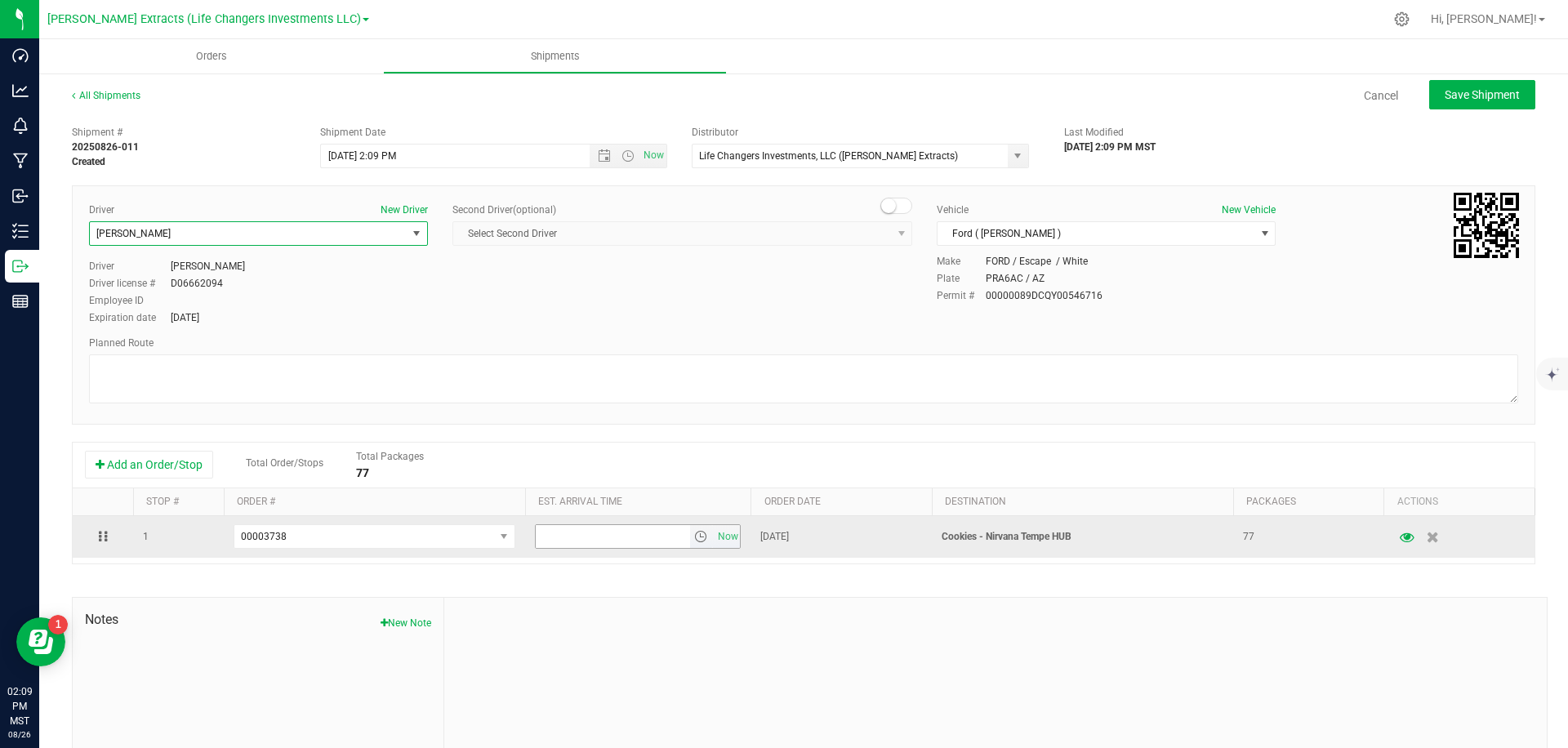
click at [677, 533] on input "text" at bounding box center [613, 536] width 155 height 23
click at [705, 535] on span "select" at bounding box center [701, 537] width 13 height 13
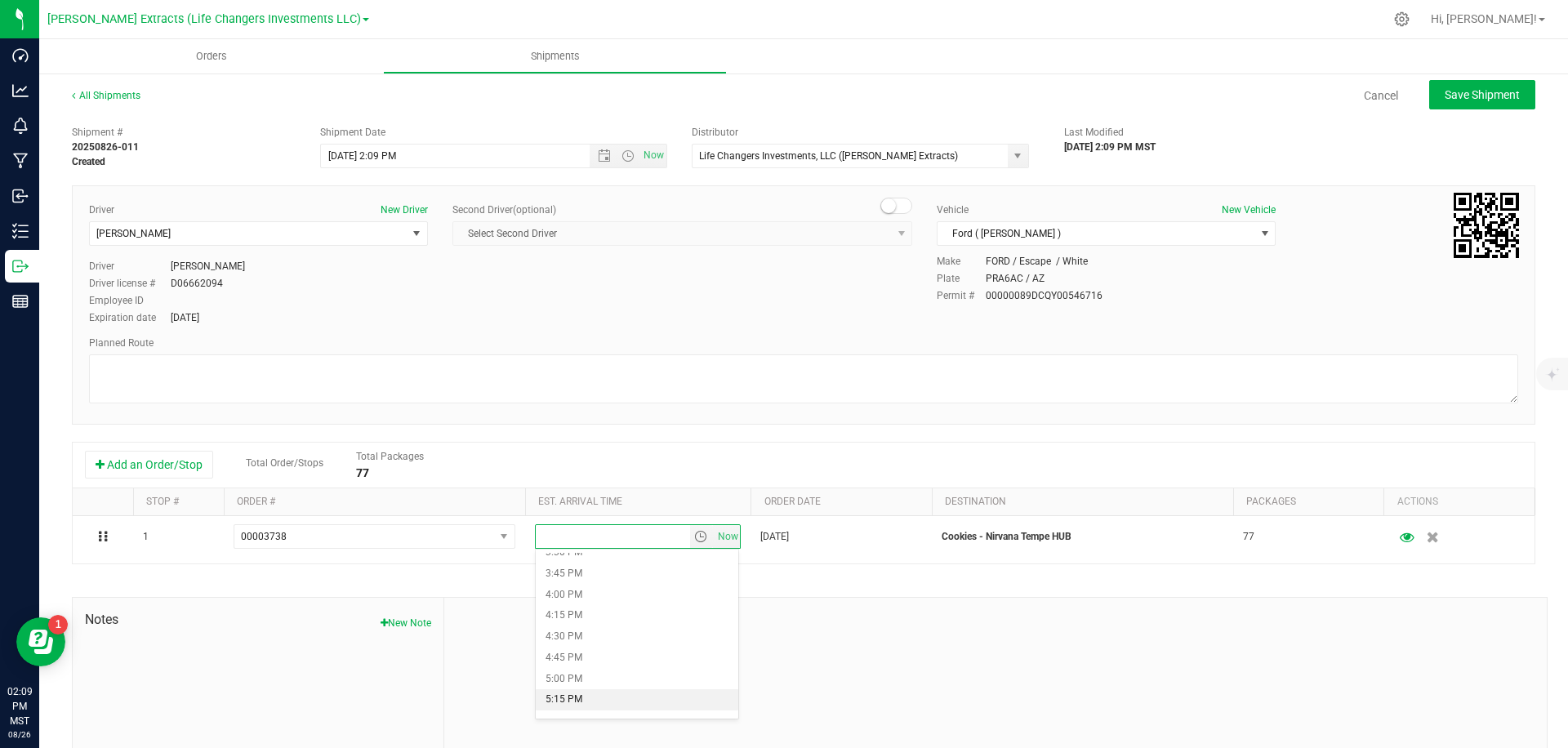
scroll to position [1310, 0]
click at [599, 575] on li "3:45 PM" at bounding box center [637, 574] width 203 height 21
click at [928, 603] on div at bounding box center [995, 707] width 1102 height 219
click at [1494, 89] on span "Save Shipment" at bounding box center [1483, 95] width 75 height 13
type input "[DATE] 9:09 PM"
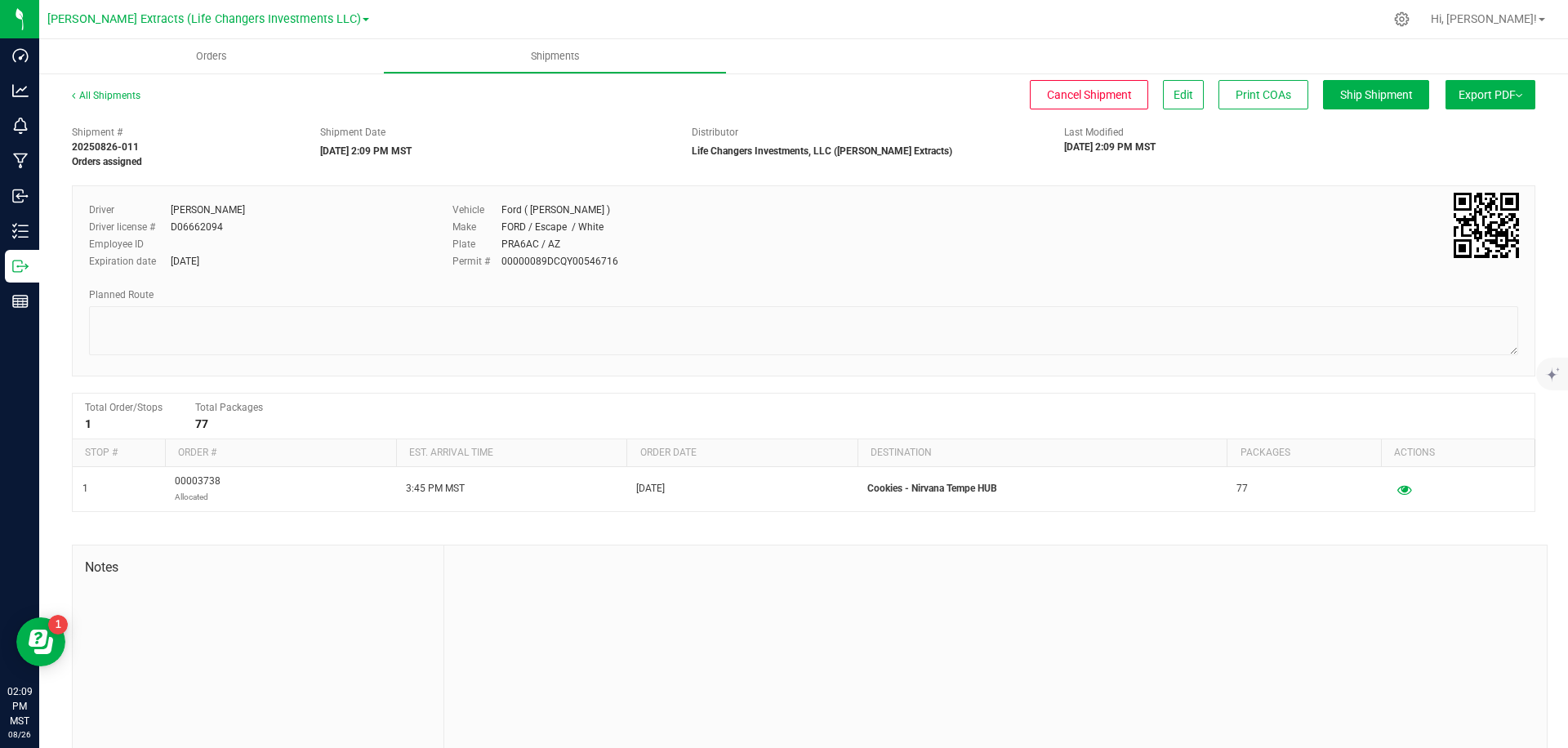
click at [1493, 91] on span "Export PDF" at bounding box center [1490, 95] width 64 height 13
click at [1460, 128] on span "Manifest by Package ID" at bounding box center [1466, 130] width 104 height 12
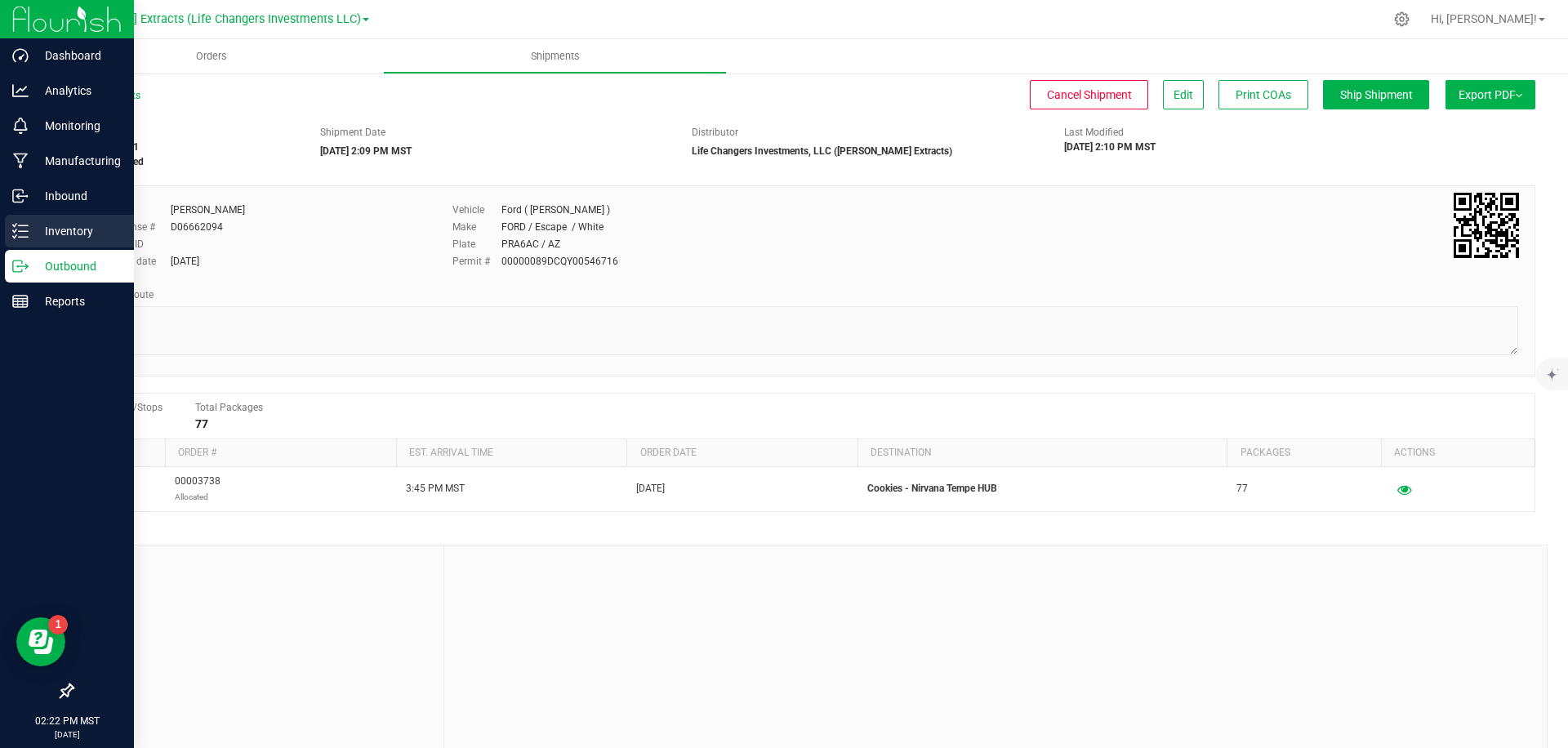
drag, startPoint x: 37, startPoint y: 231, endPoint x: 25, endPoint y: 232, distance: 12.0
click at [35, 231] on p "Inventory" at bounding box center [77, 231] width 98 height 19
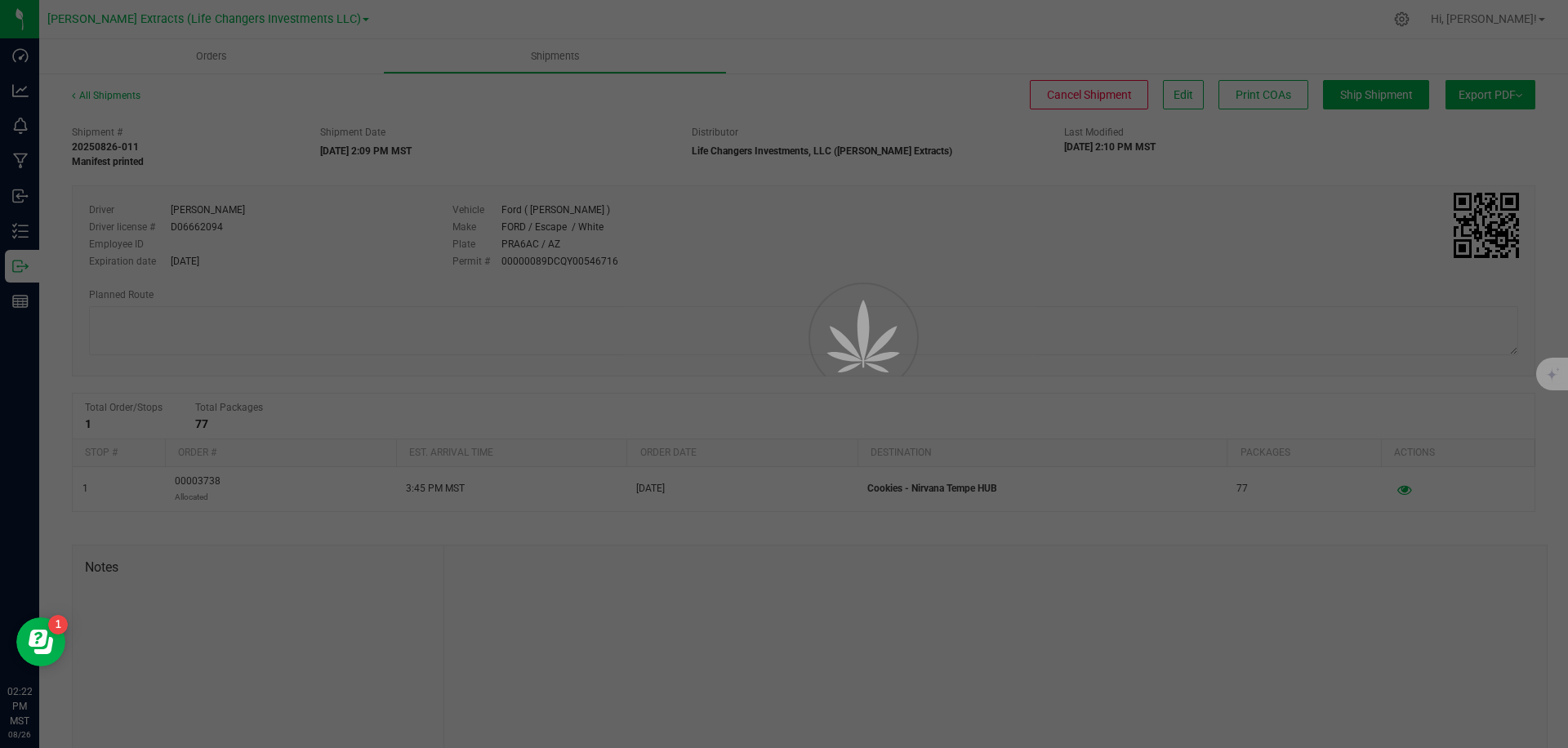
click at [720, 17] on div at bounding box center [784, 374] width 1568 height 748
